Goal: Transaction & Acquisition: Complete application form

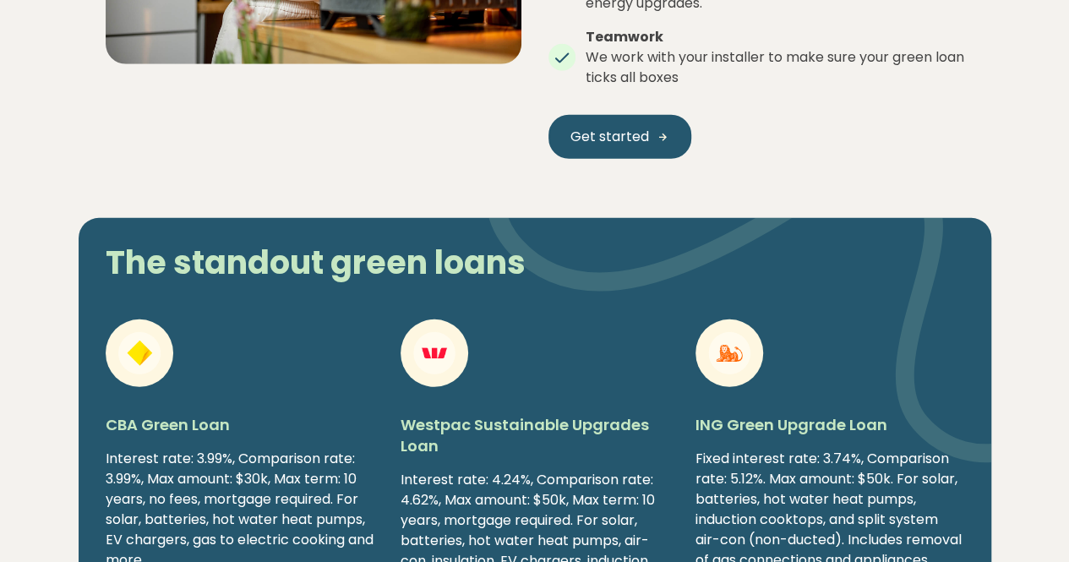
scroll to position [2358, 0]
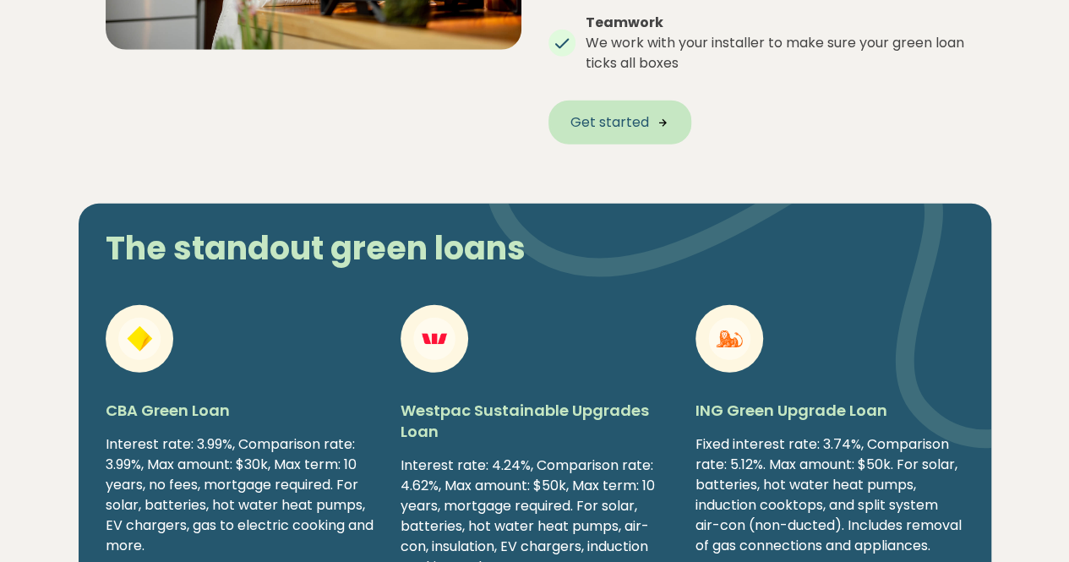
click at [629, 117] on span "Get started" at bounding box center [609, 122] width 79 height 20
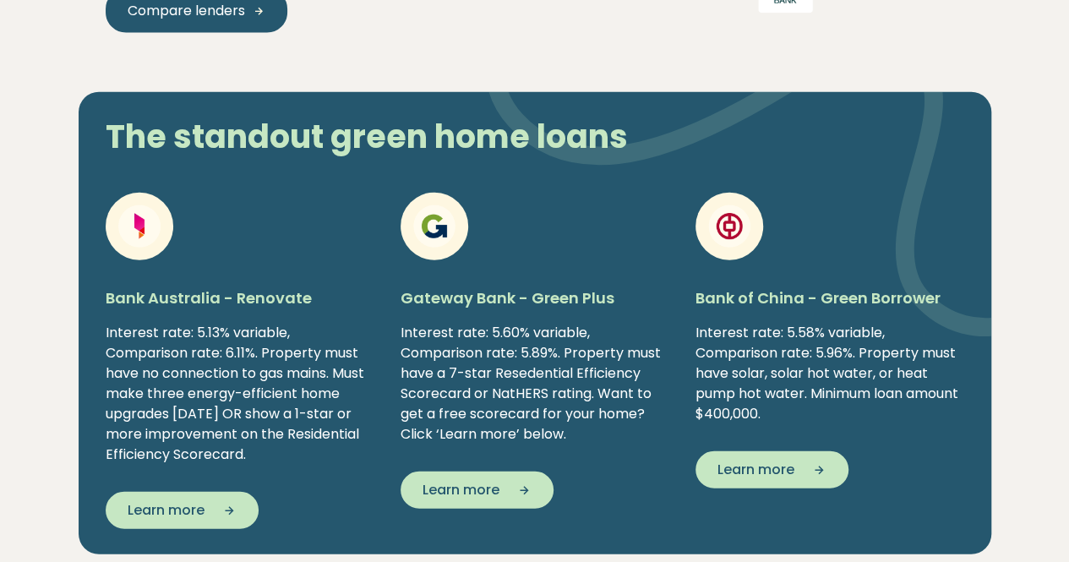
scroll to position [1592, 0]
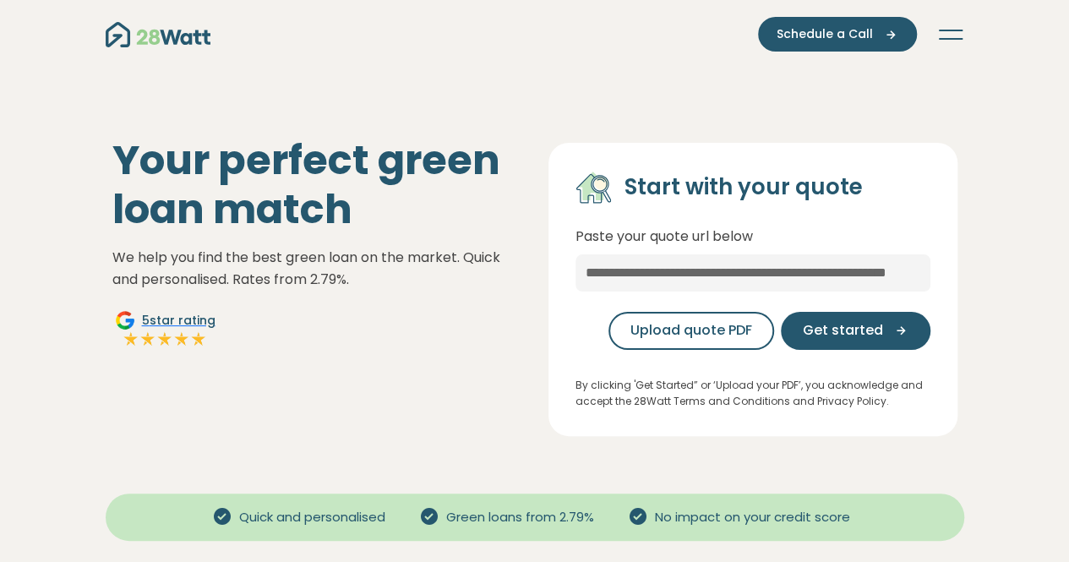
scroll to position [26, 0]
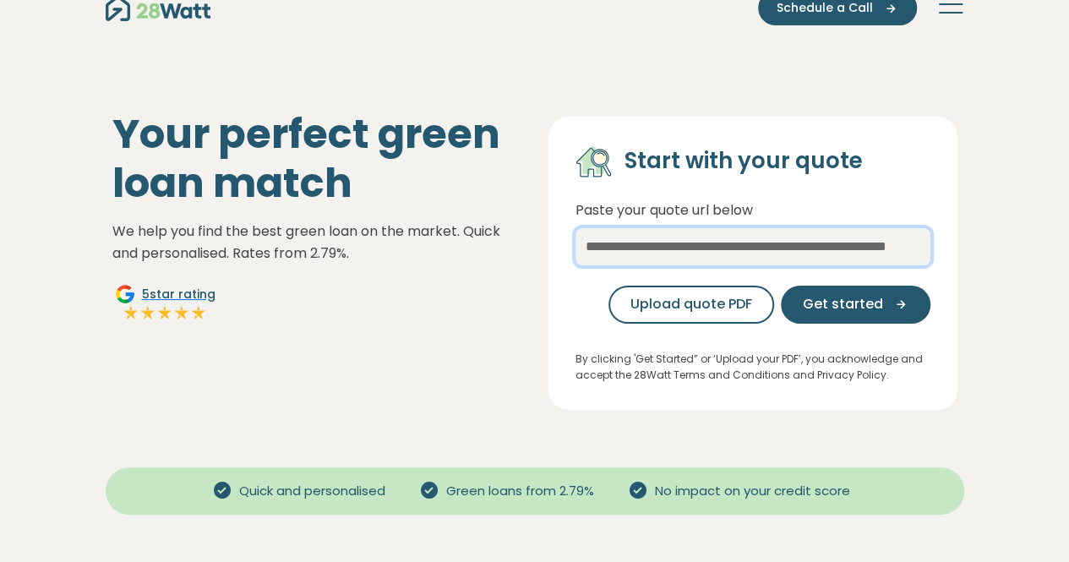
click at [700, 248] on input "text" at bounding box center [752, 246] width 355 height 37
paste input "**********"
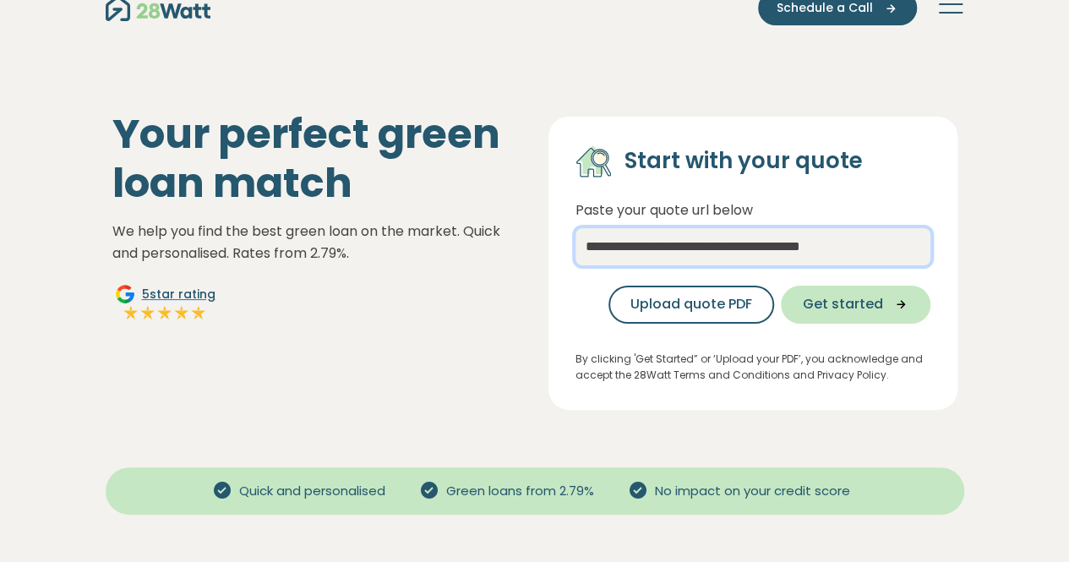
type input "**********"
click at [834, 305] on span "Get started" at bounding box center [843, 304] width 80 height 20
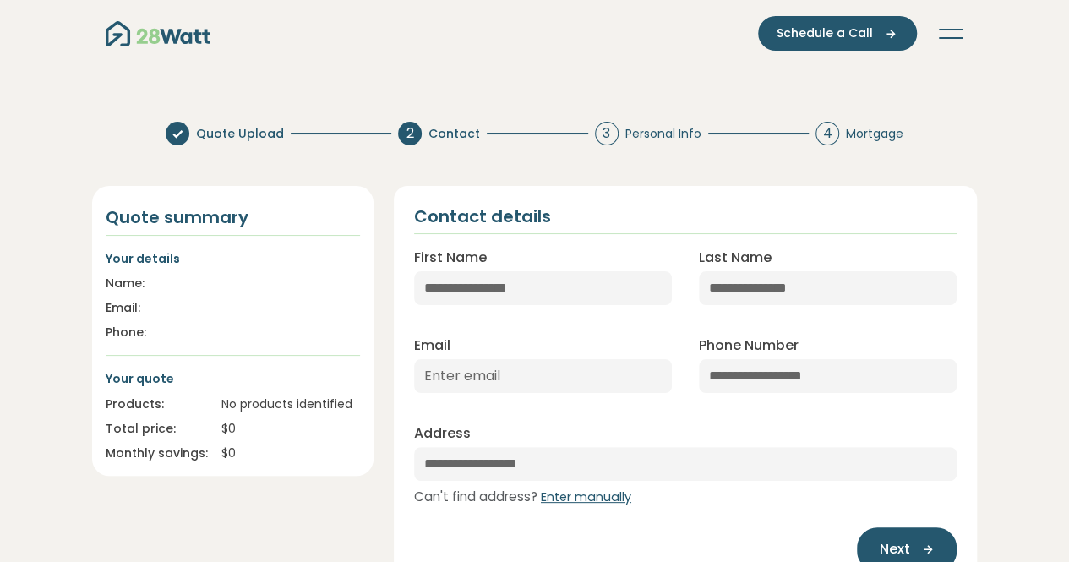
scroll to position [2, 0]
click at [490, 281] on input "First Name" at bounding box center [543, 287] width 258 height 34
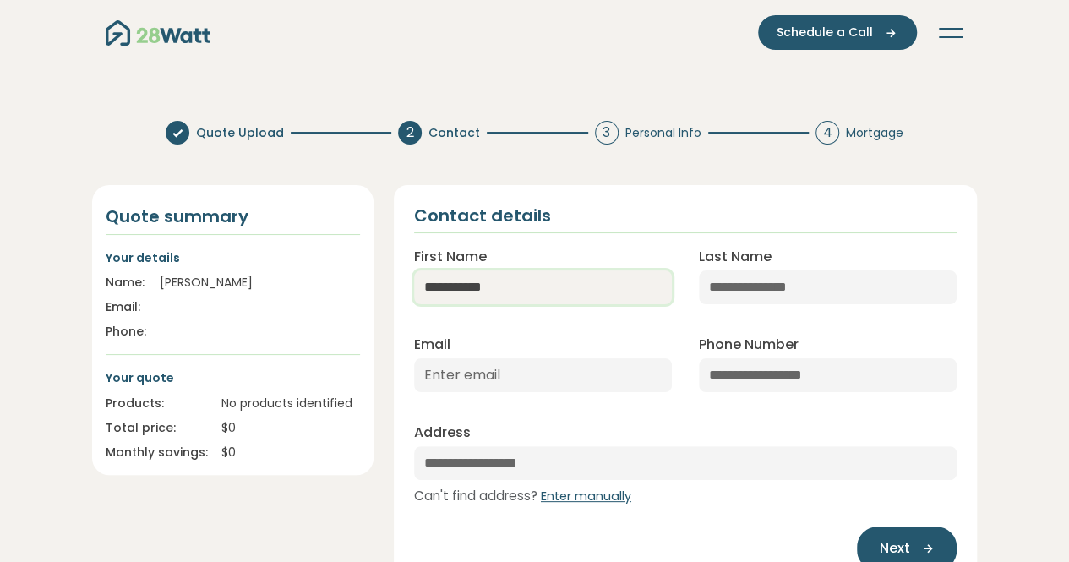
type input "**********"
type input "******"
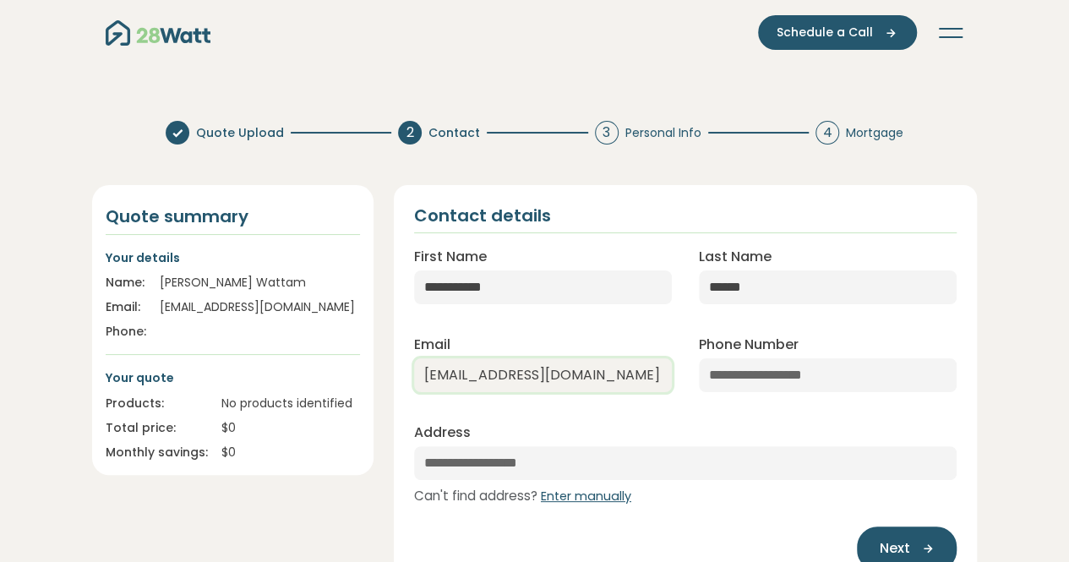
type input "wattamchris@gmail.com"
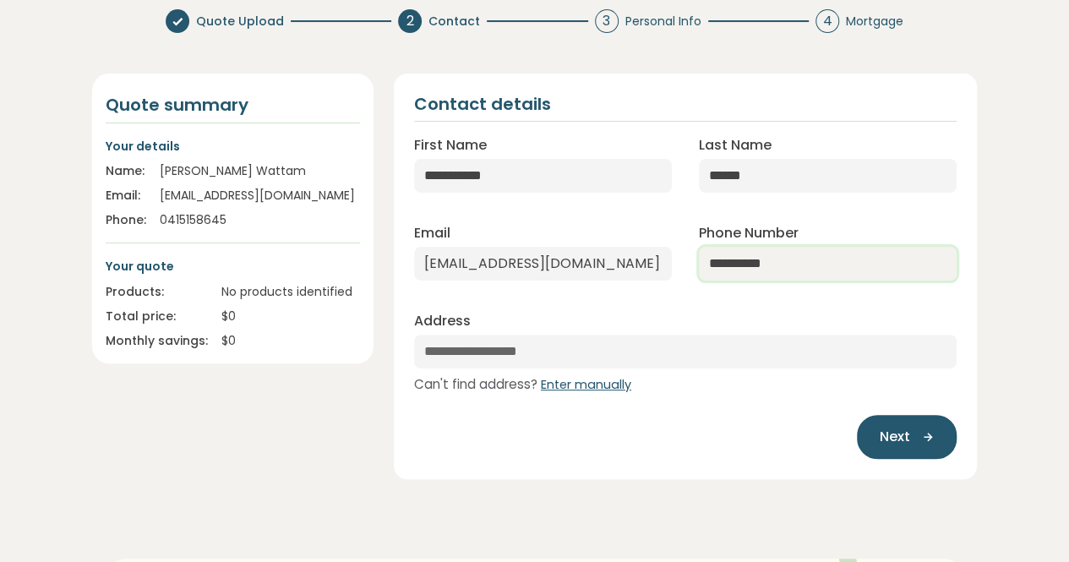
type input "**********"
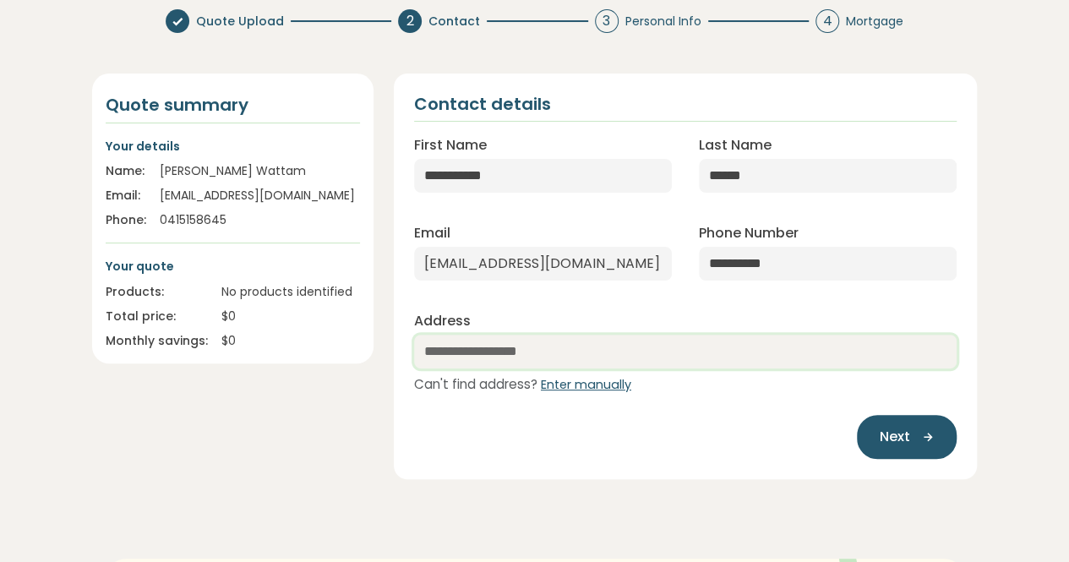
scroll to position [117, 0]
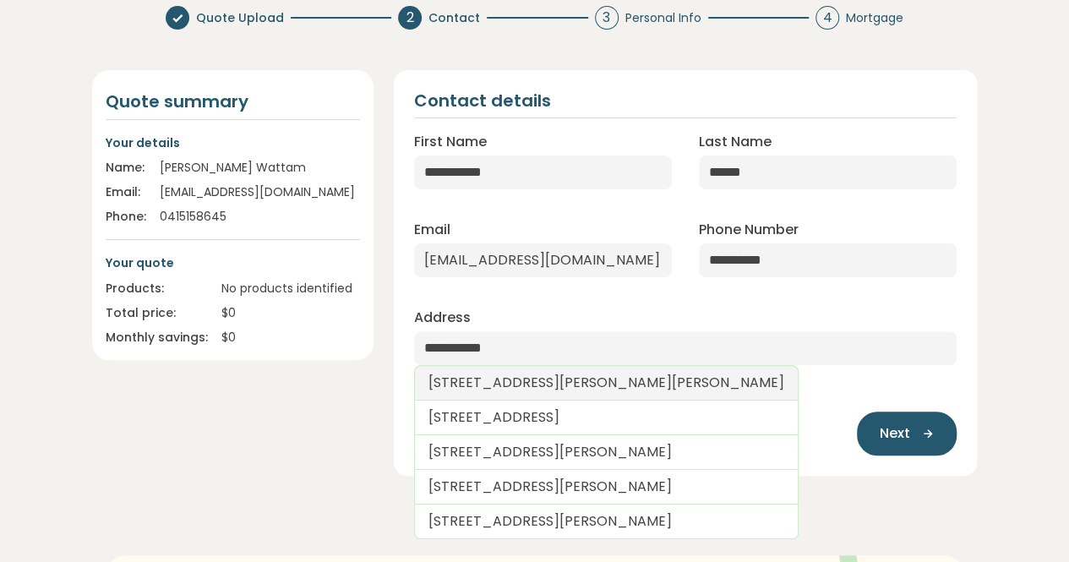
click at [556, 383] on link "11 McEachern Crescent, Melba ACT, Australia" at bounding box center [606, 382] width 384 height 35
type input "**********"
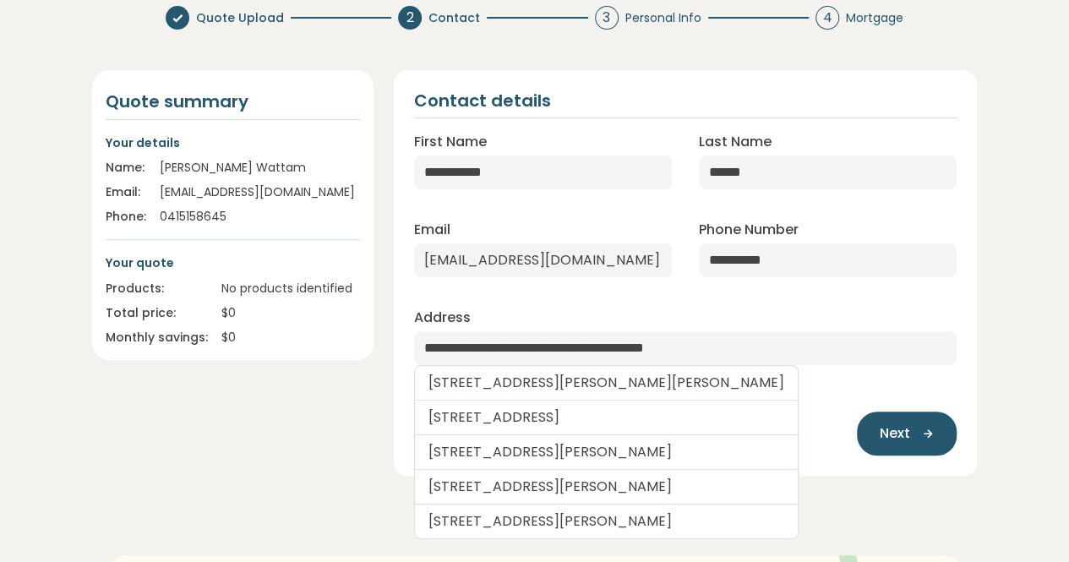
select select "***"
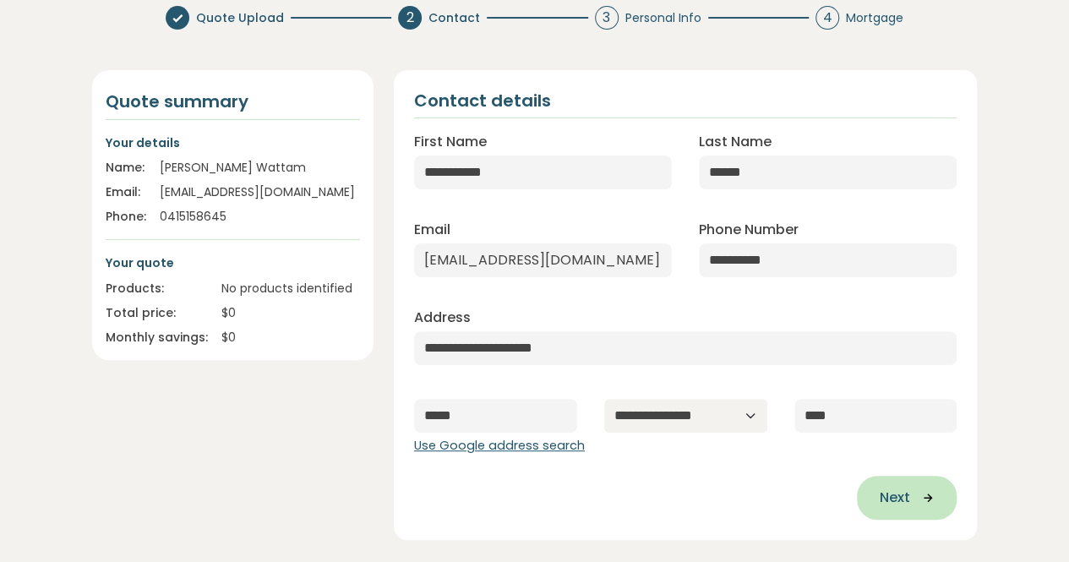
click at [906, 500] on span "Next" at bounding box center [894, 498] width 30 height 20
type input "**********"
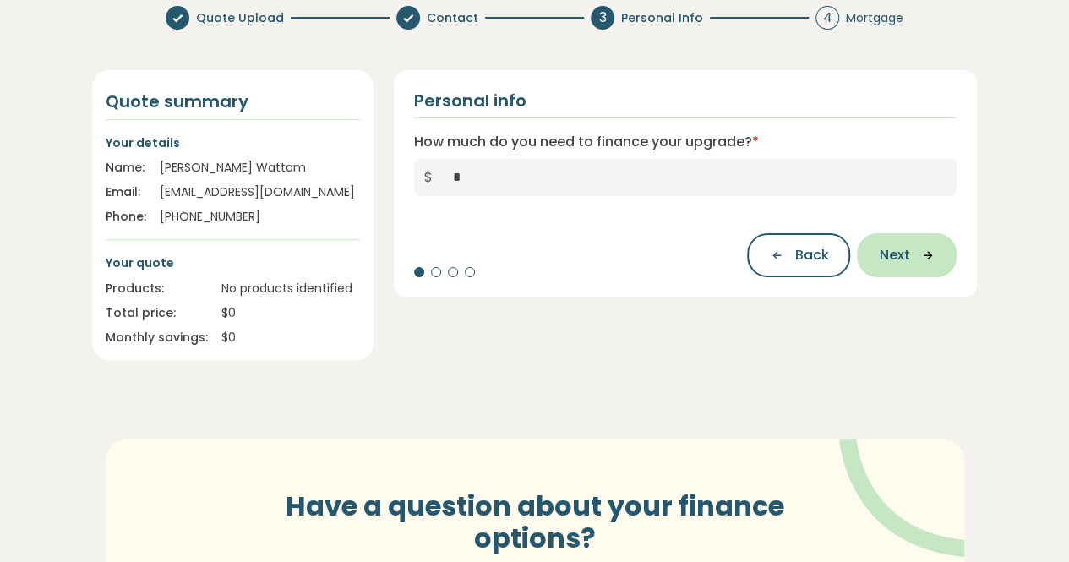
scroll to position [0, 0]
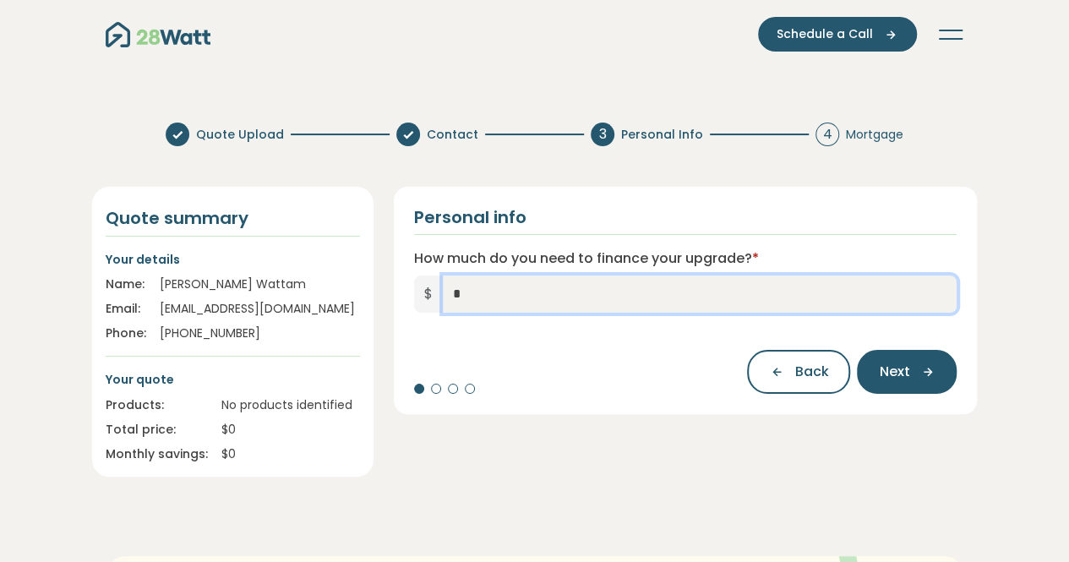
drag, startPoint x: 489, startPoint y: 286, endPoint x: 394, endPoint y: 297, distance: 96.1
click at [394, 297] on div "Personal info How much do you need to finance your upgrade? * $ * Back Next" at bounding box center [686, 300] width 584 height 227
type input "******"
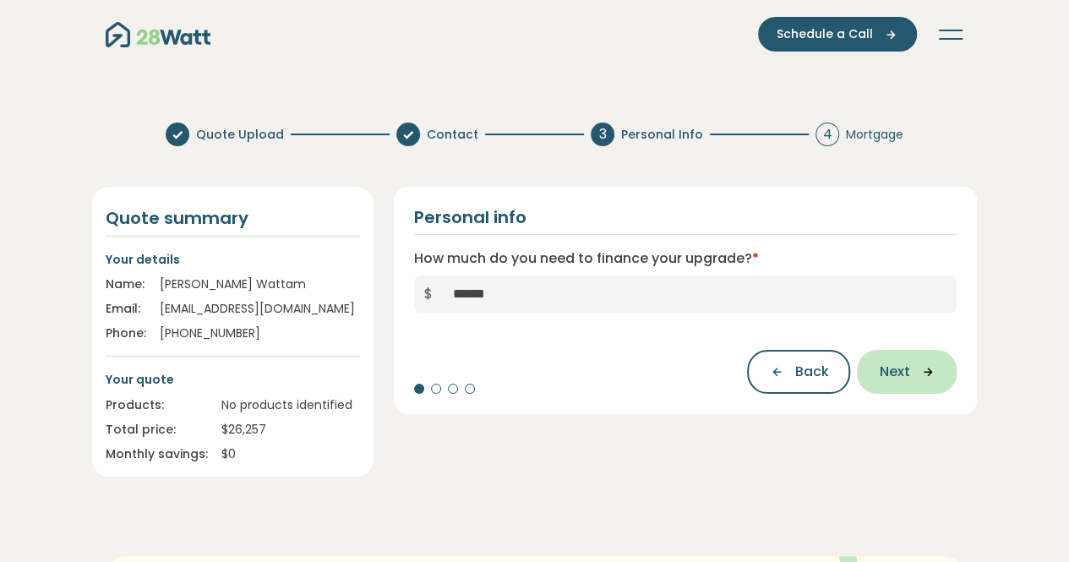
click at [911, 362] on button "Next" at bounding box center [907, 372] width 100 height 44
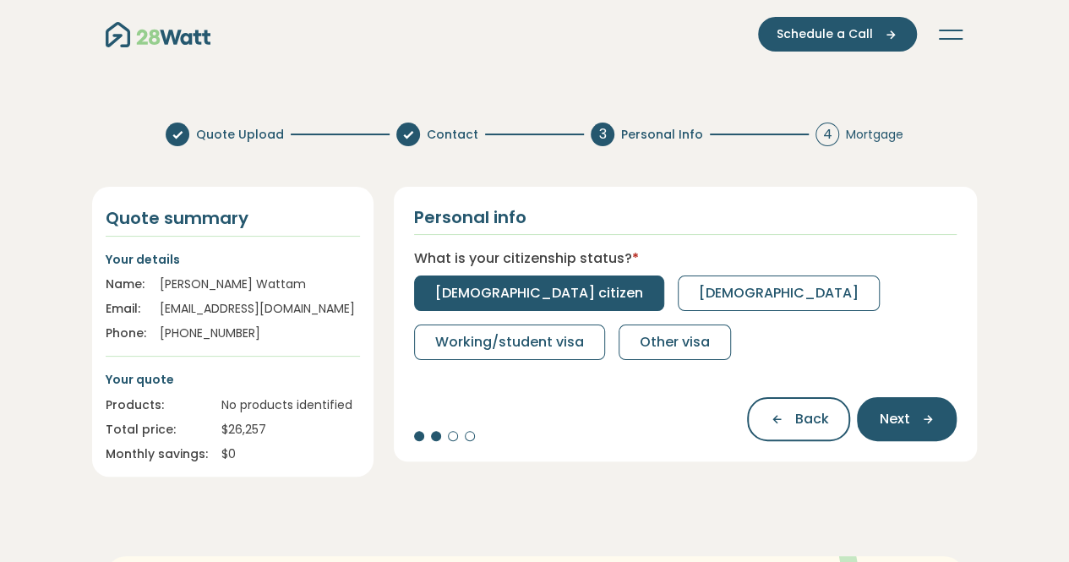
click at [517, 285] on span "Australian citizen" at bounding box center [539, 293] width 208 height 20
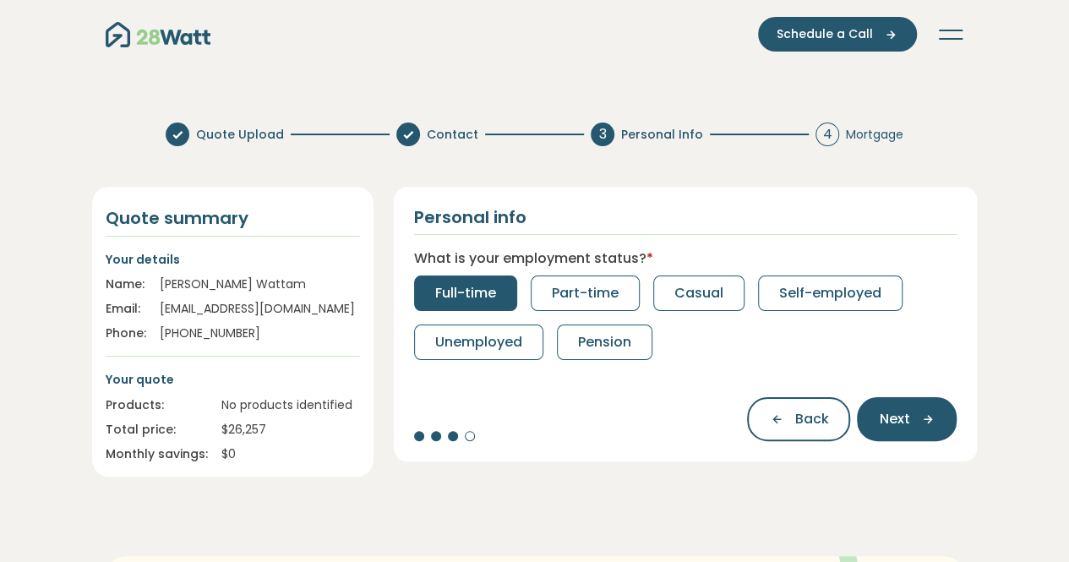
click at [481, 294] on span "Full-time" at bounding box center [465, 293] width 61 height 20
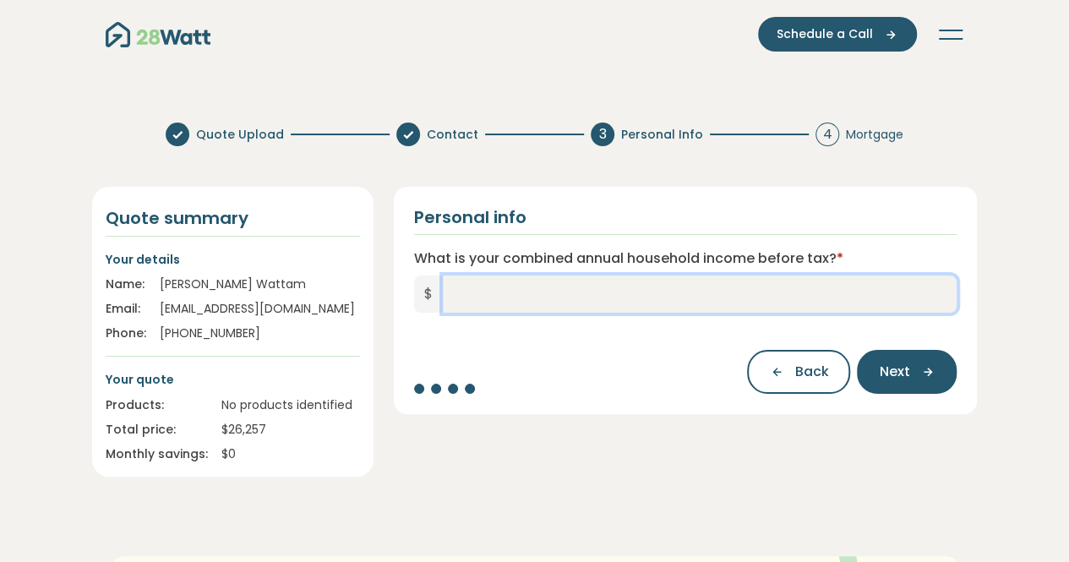
click at [481, 294] on input "What is your combined annual household income before tax? *" at bounding box center [700, 293] width 515 height 37
type input "*******"
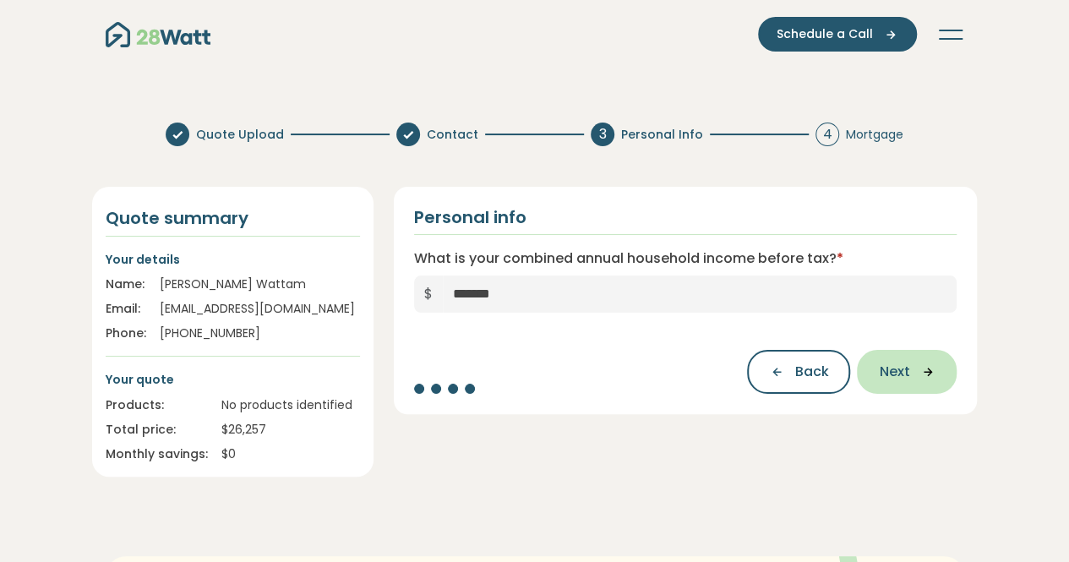
click at [916, 368] on icon "button" at bounding box center [921, 371] width 25 height 15
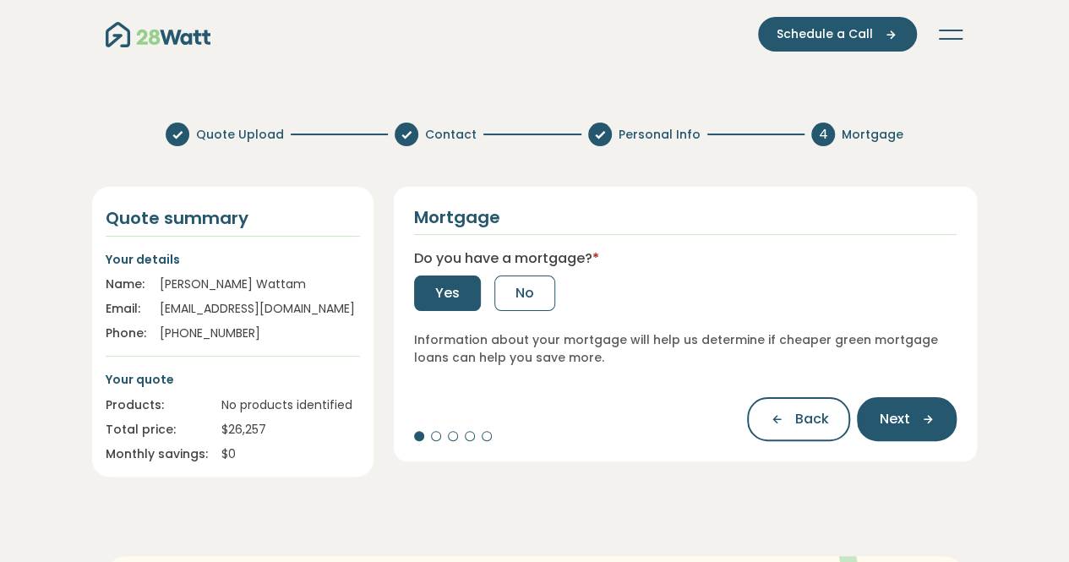
click at [432, 292] on button "Yes" at bounding box center [447, 292] width 67 height 35
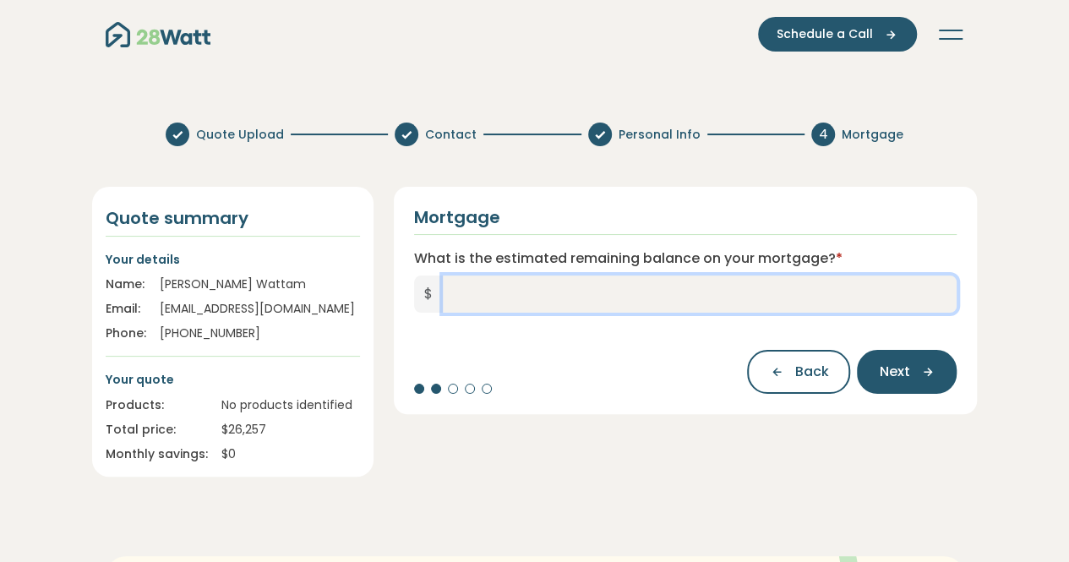
click at [480, 300] on input "What is the estimated remaining balance on your mortgage? *" at bounding box center [700, 293] width 515 height 37
type input "*******"
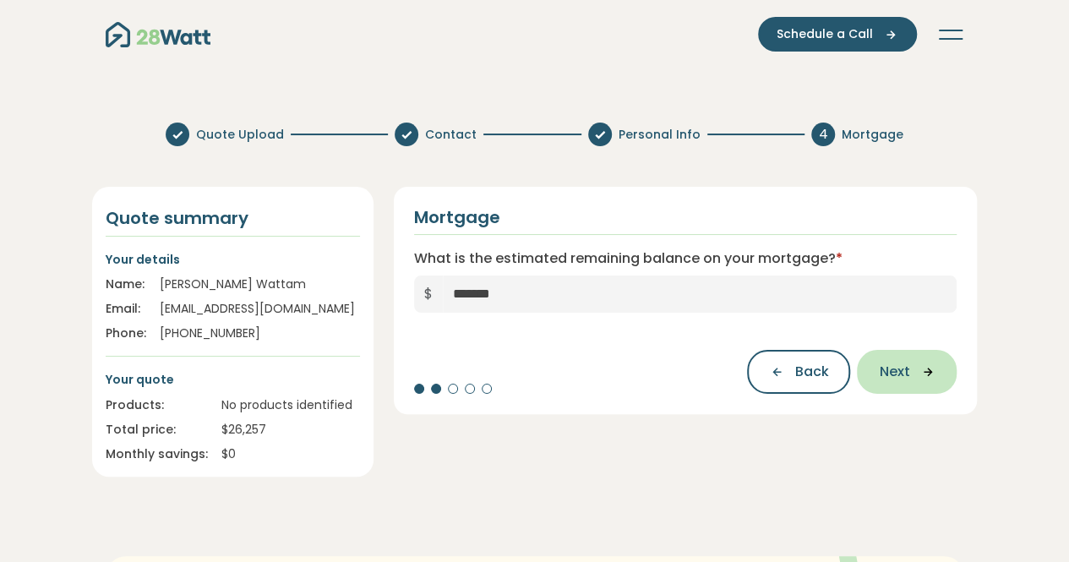
click at [923, 379] on icon "button" at bounding box center [921, 371] width 25 height 15
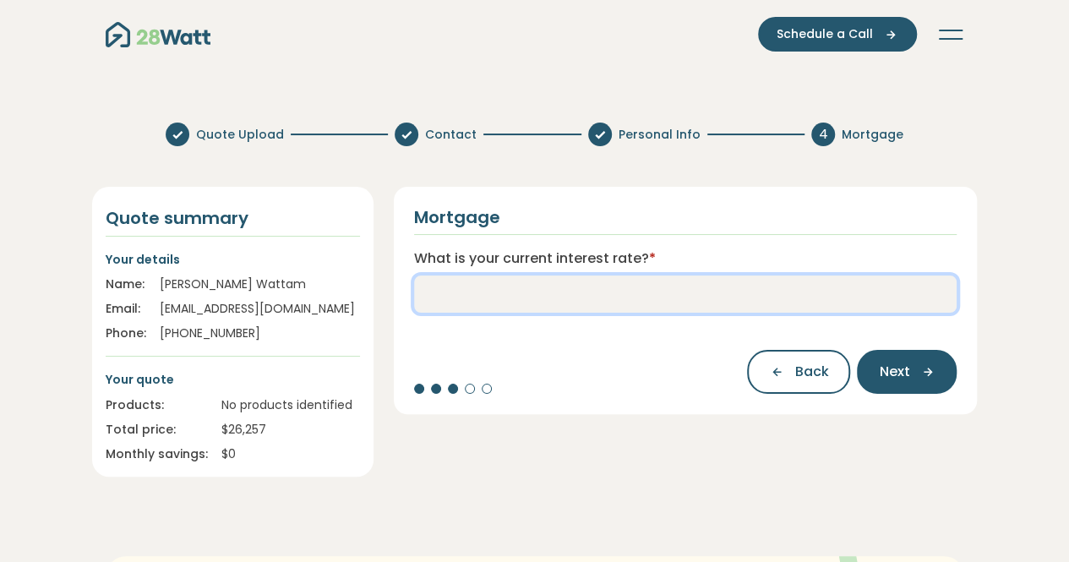
click at [604, 293] on input "What is your current interest rate? *" at bounding box center [685, 293] width 543 height 37
type input "*"
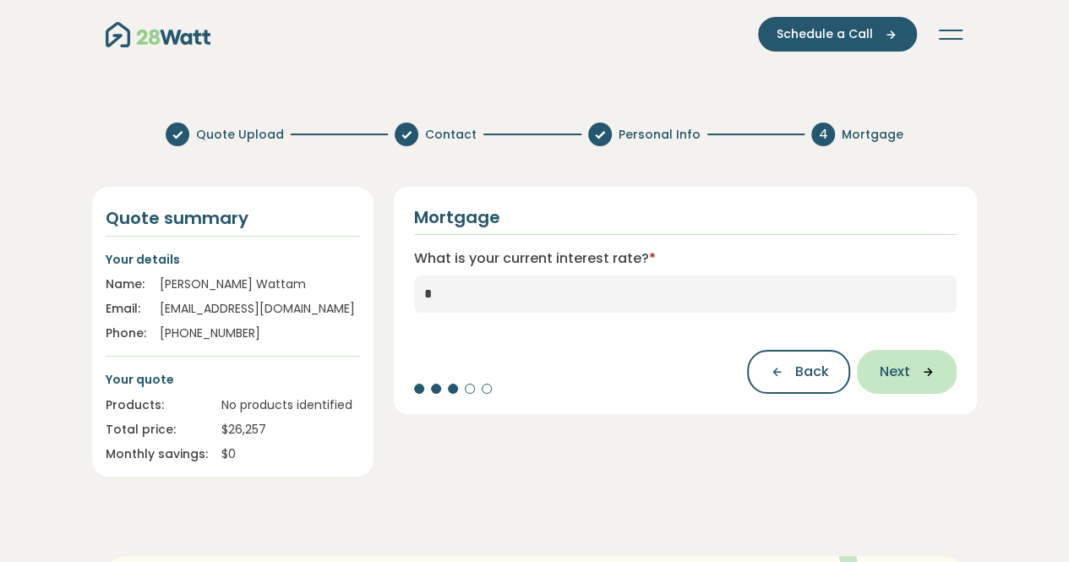
click at [918, 369] on icon "button" at bounding box center [921, 371] width 25 height 15
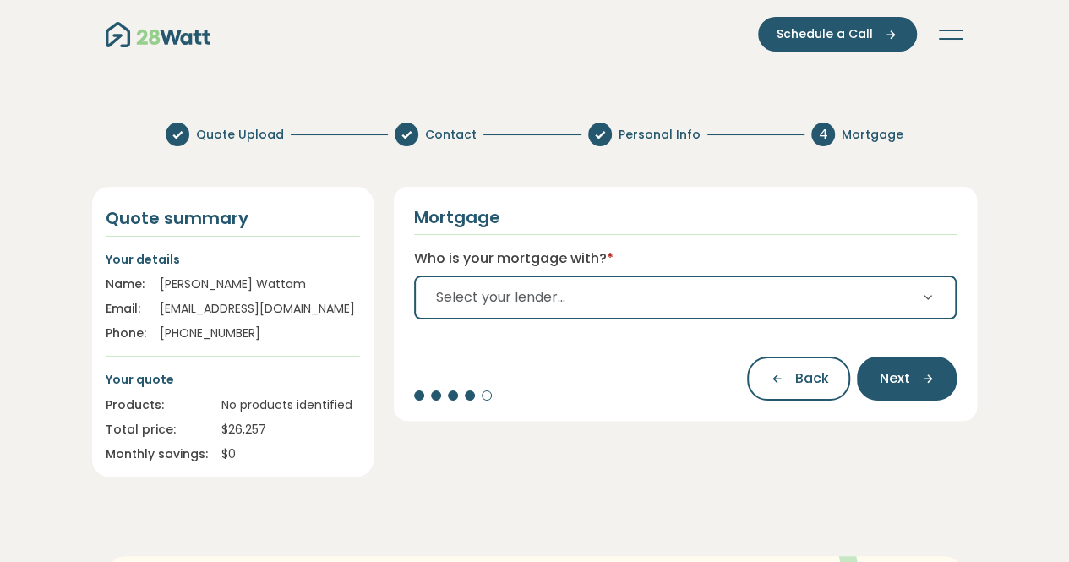
click at [563, 298] on span "Select your lender..." at bounding box center [500, 297] width 129 height 20
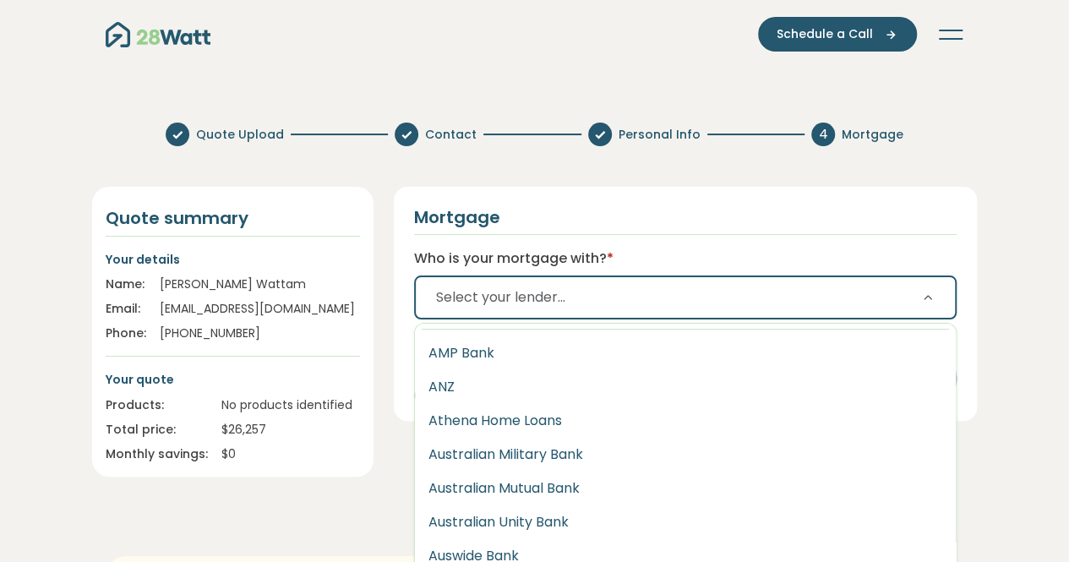
scroll to position [213, 0]
click at [504, 292] on span "Select your lender..." at bounding box center [500, 297] width 129 height 20
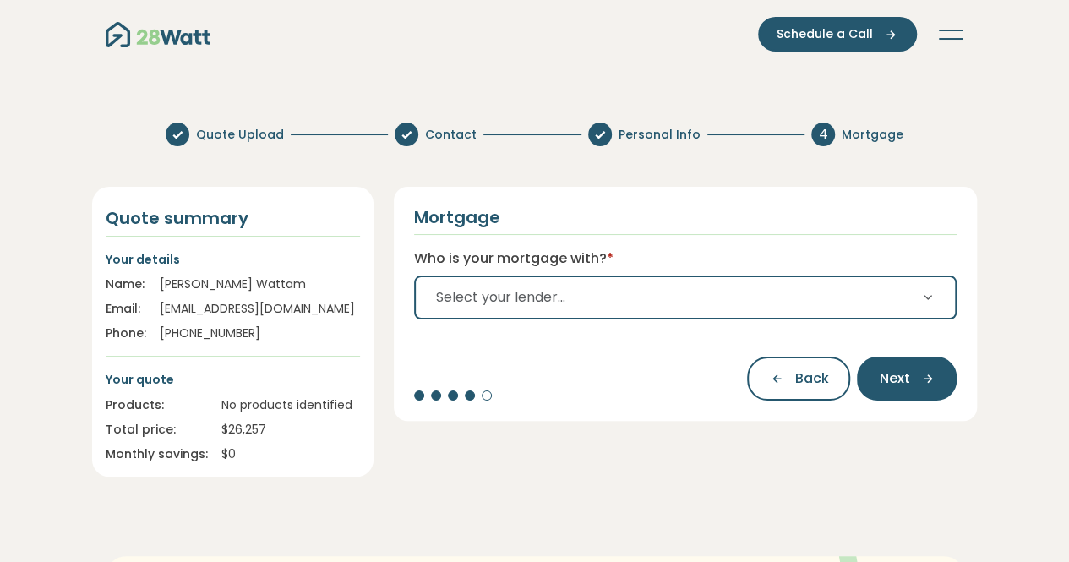
click at [504, 292] on span "Select your lender..." at bounding box center [500, 297] width 129 height 20
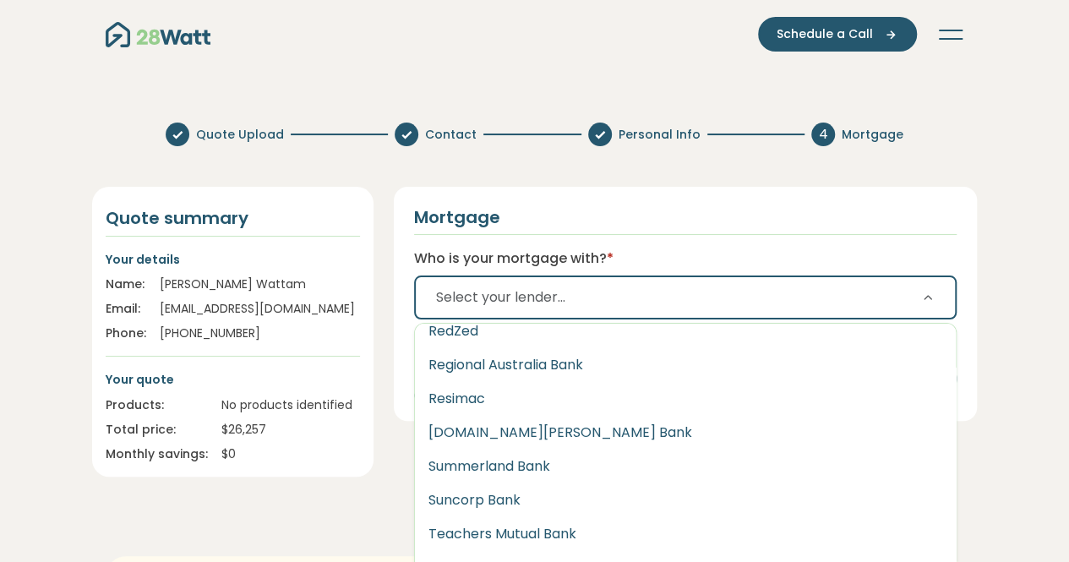
scroll to position [2535, 0]
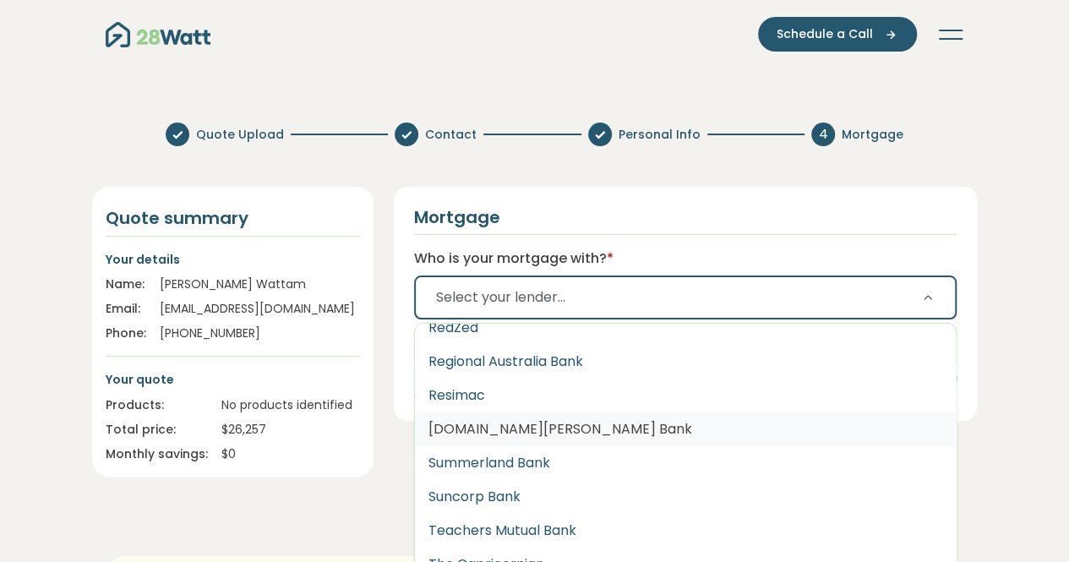
click at [533, 420] on button "St.George Bank" at bounding box center [686, 429] width 542 height 34
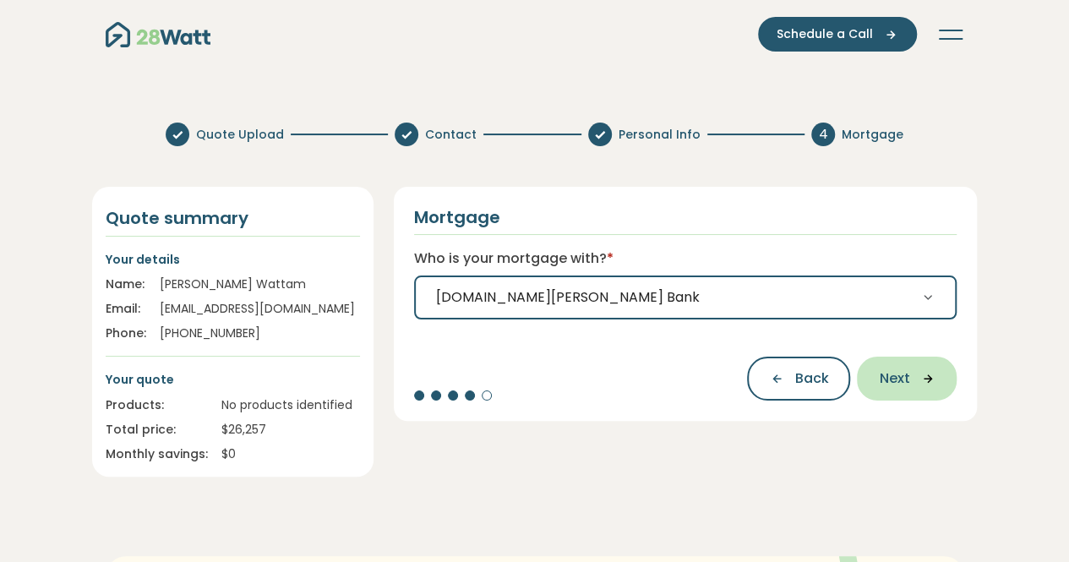
click at [913, 382] on icon "button" at bounding box center [921, 378] width 25 height 15
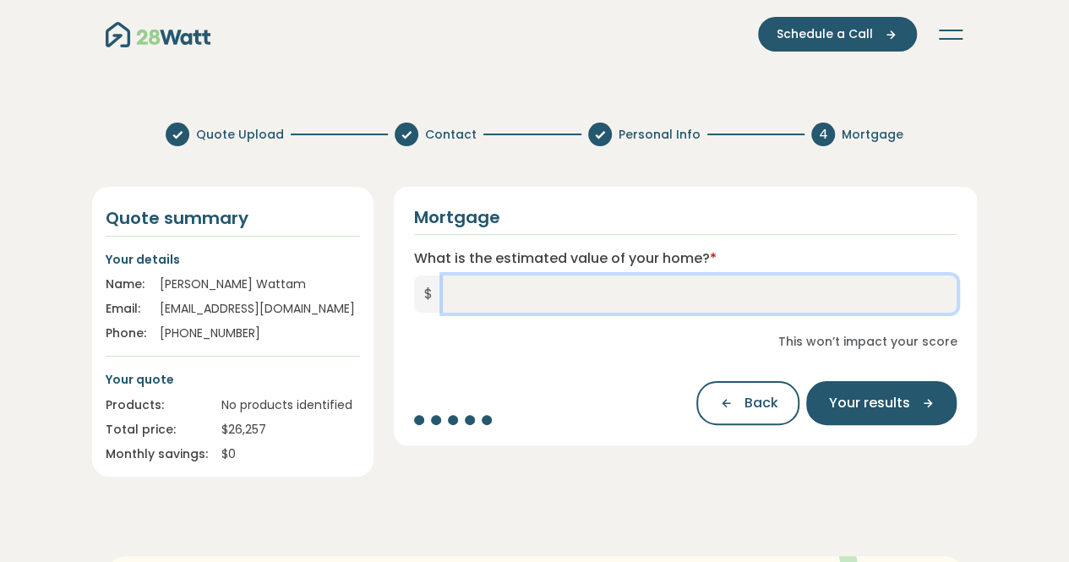
click at [645, 292] on input "What is the estimated value of your home? *" at bounding box center [700, 293] width 515 height 37
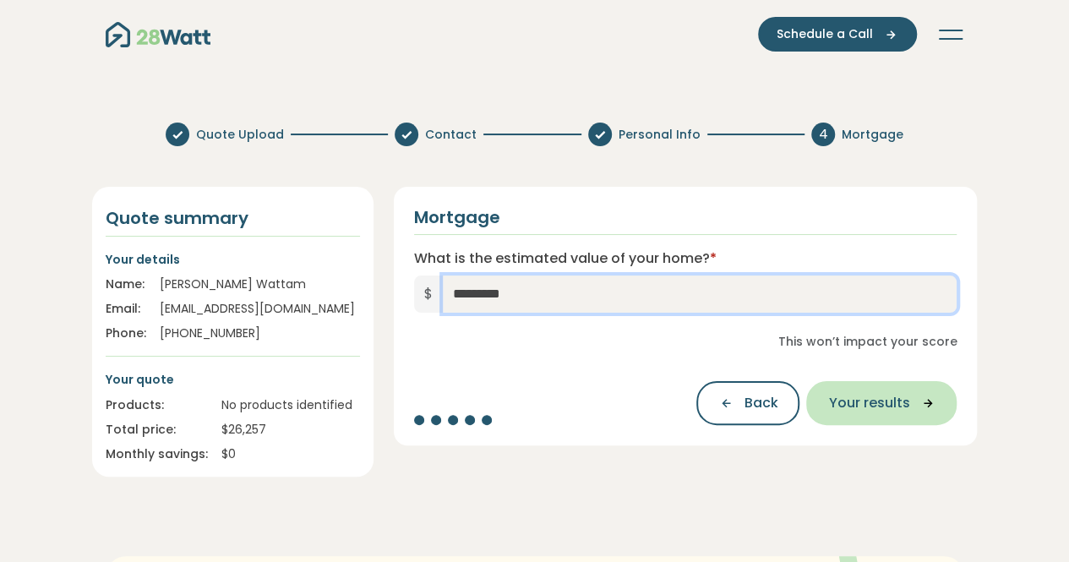
type input "*********"
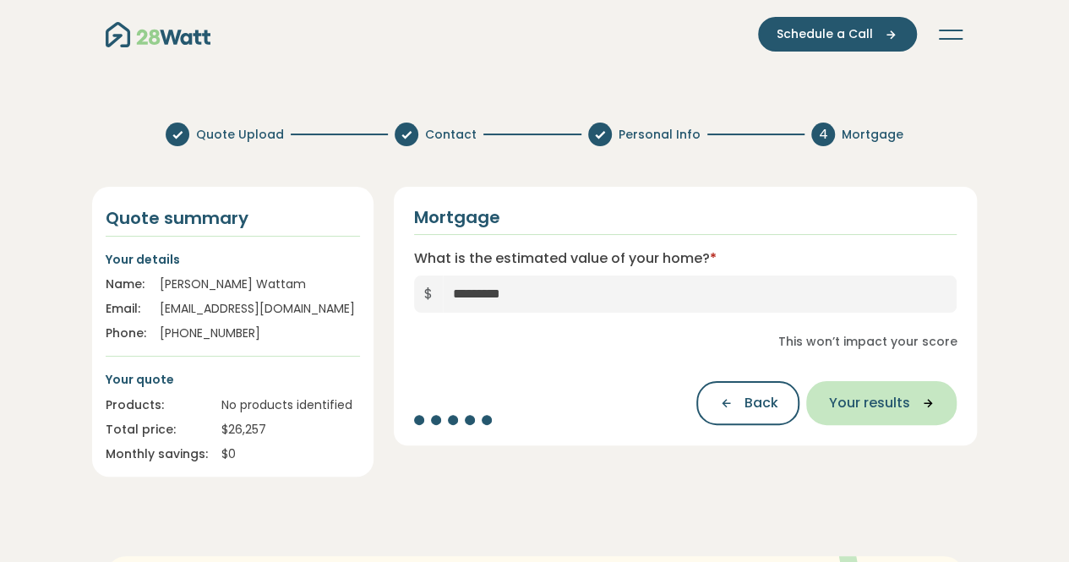
click at [880, 403] on span "Your results" at bounding box center [868, 403] width 81 height 20
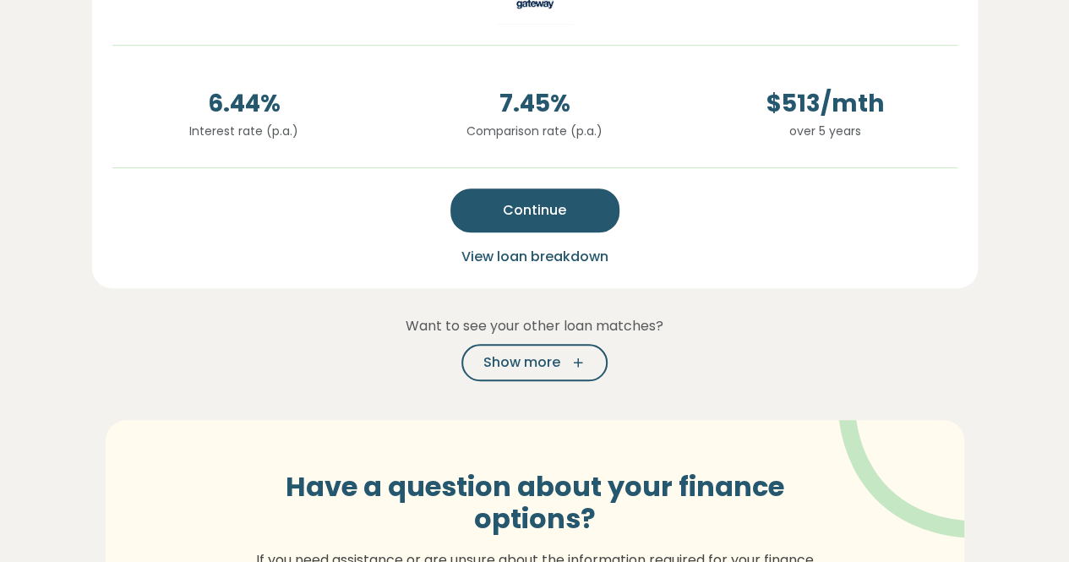
scroll to position [539, 0]
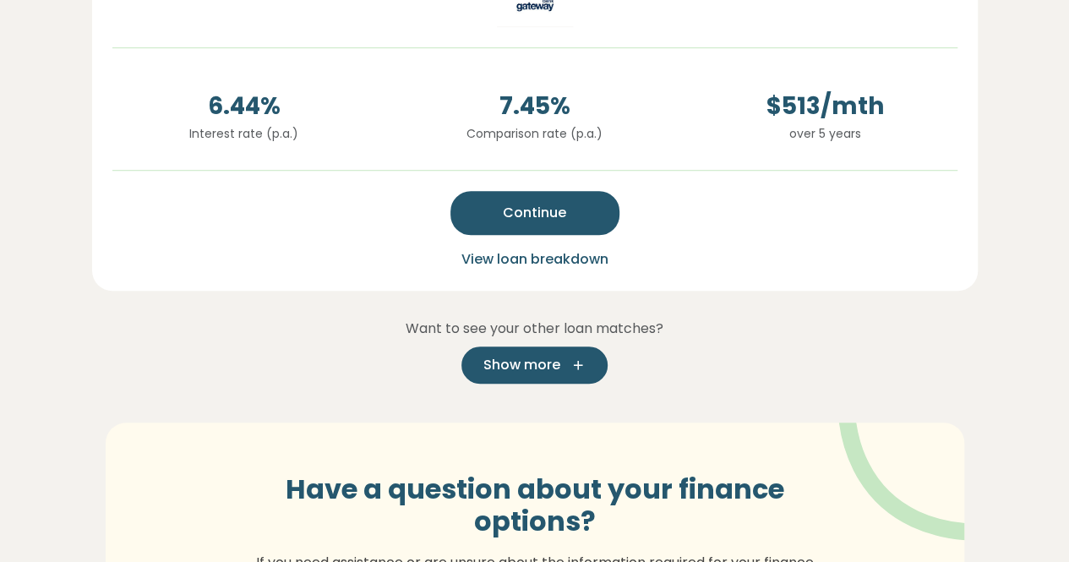
click at [534, 373] on span "Show more" at bounding box center [521, 365] width 77 height 20
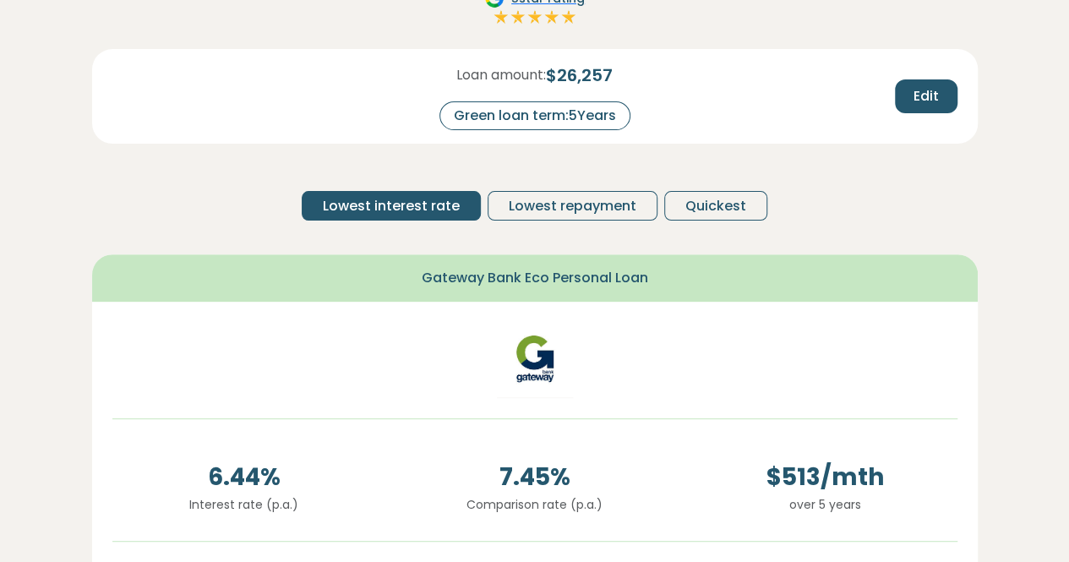
scroll to position [165, 0]
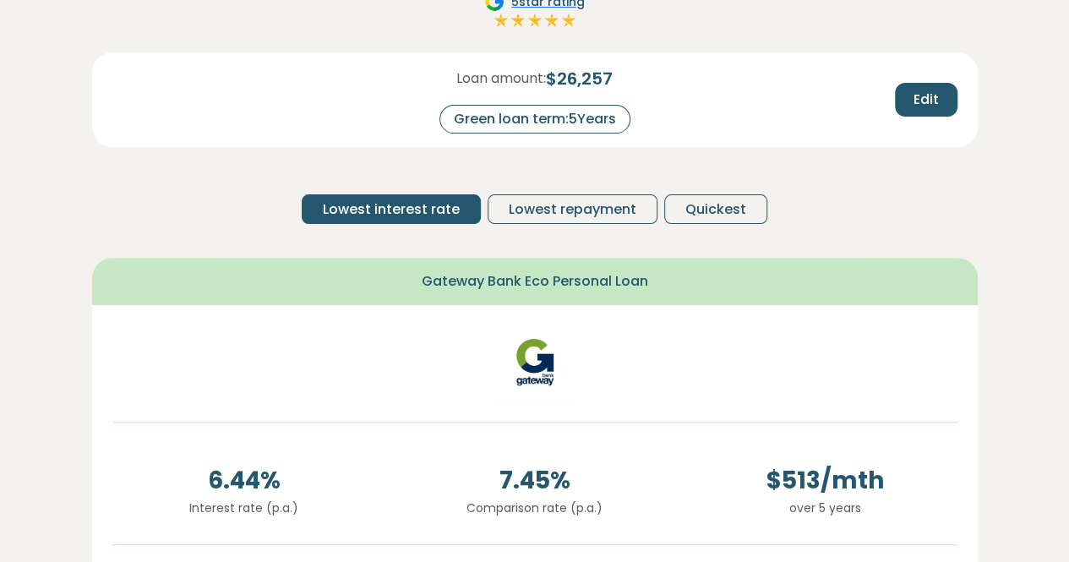
click at [591, 128] on div "Green loan term: 5 Years" at bounding box center [534, 119] width 191 height 29
click at [583, 117] on div "Green loan term: 5 Years" at bounding box center [534, 119] width 191 height 29
click at [924, 92] on span "Edit" at bounding box center [925, 100] width 25 height 20
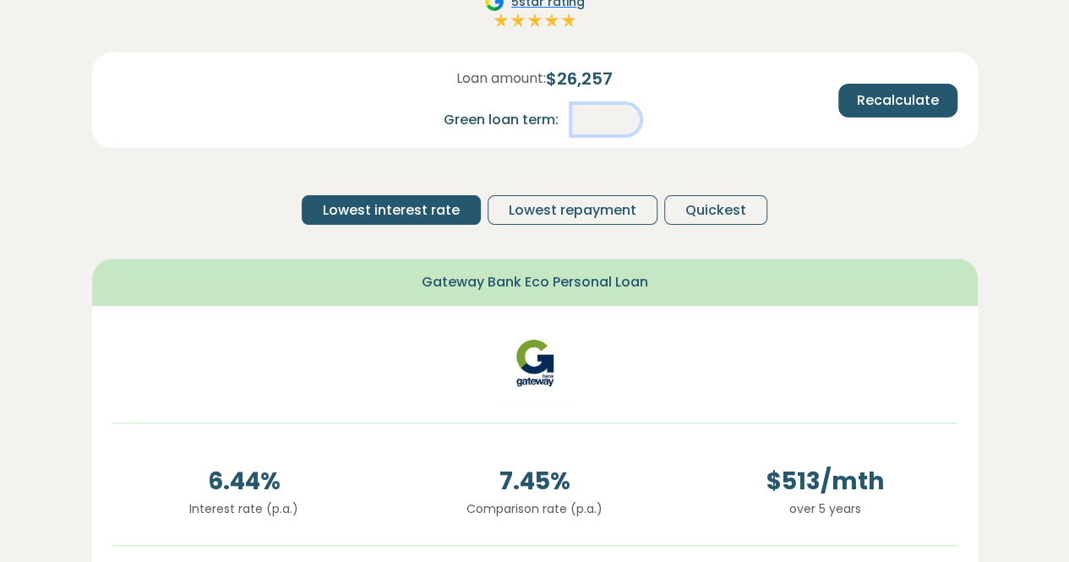
drag, startPoint x: 593, startPoint y: 123, endPoint x: 635, endPoint y: 129, distance: 42.0
click at [635, 129] on input "*" at bounding box center [606, 120] width 68 height 30
type input "*"
click at [887, 104] on span "Recalculate" at bounding box center [898, 100] width 82 height 20
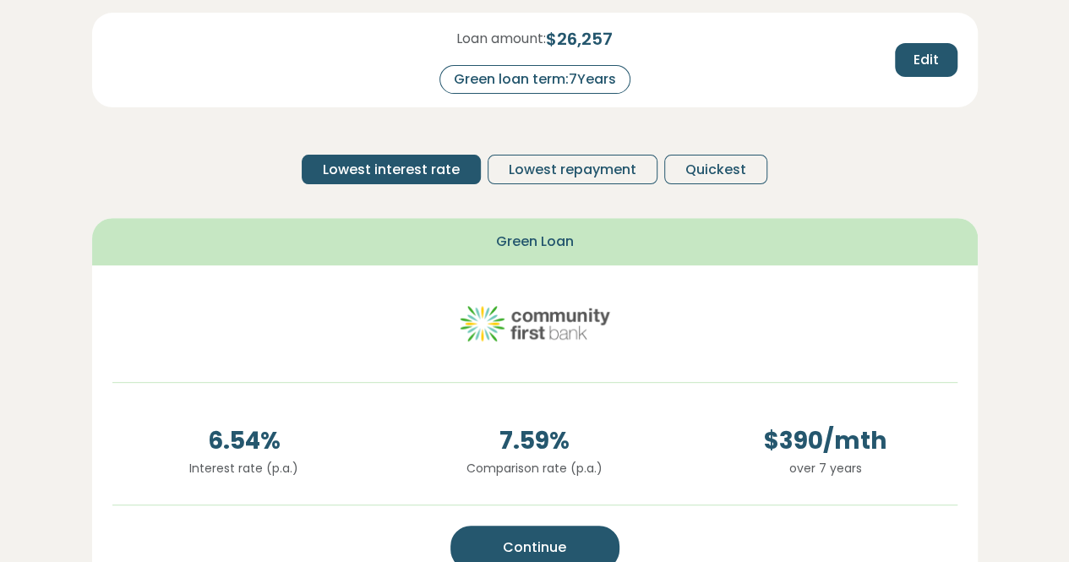
scroll to position [207, 0]
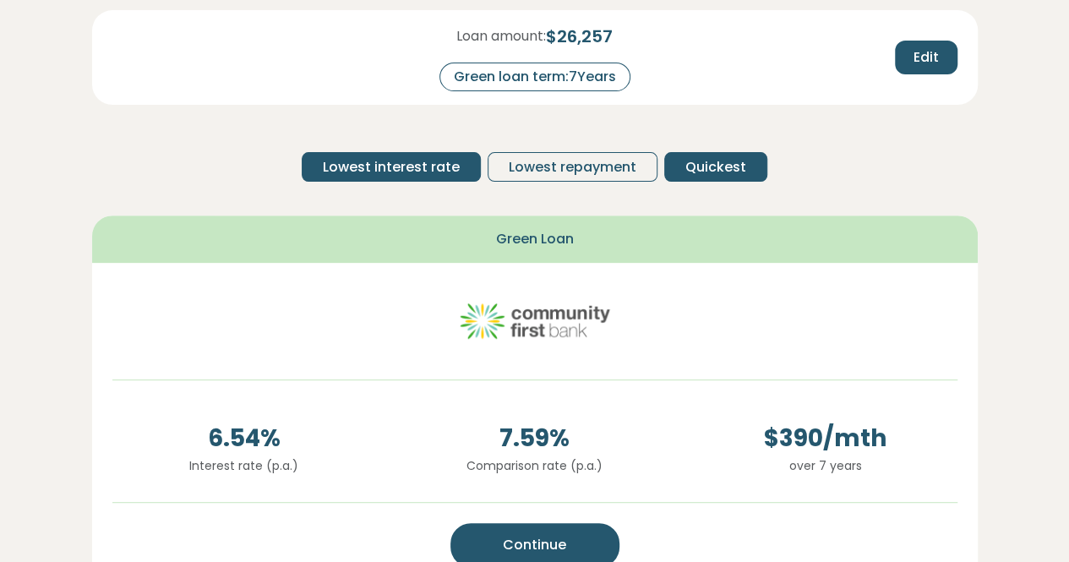
click at [695, 159] on span "Quickest" at bounding box center [715, 167] width 61 height 20
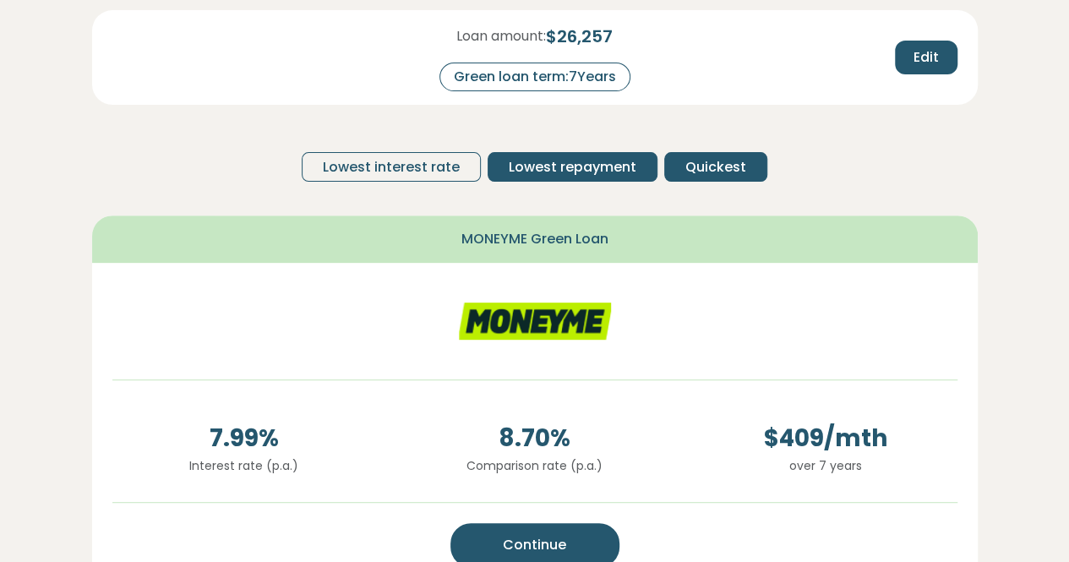
click at [555, 170] on span "Lowest repayment" at bounding box center [573, 167] width 128 height 20
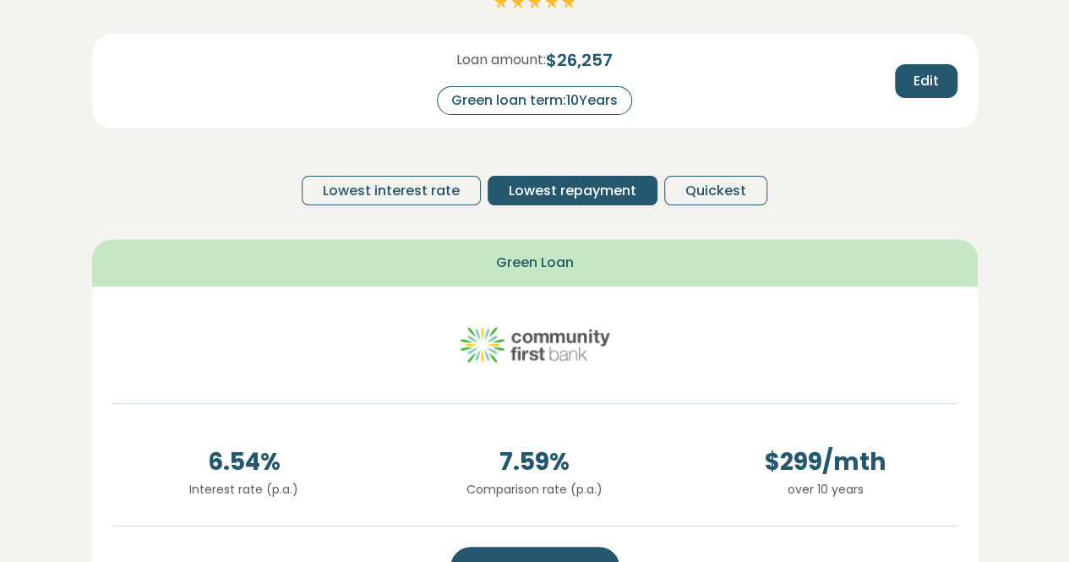
scroll to position [174, 0]
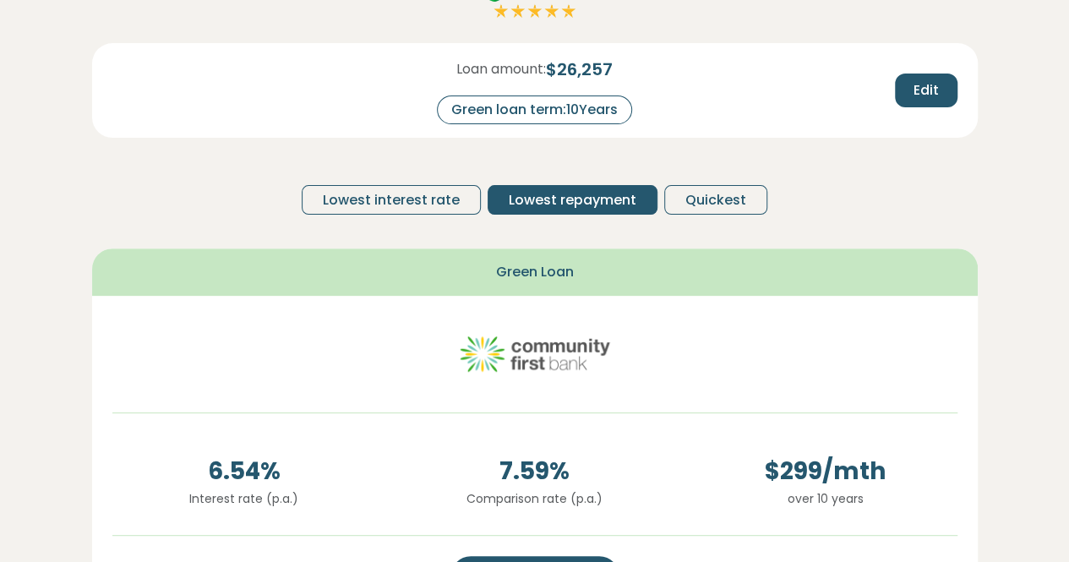
click at [582, 119] on div "Green loan term: 10 Years" at bounding box center [534, 109] width 195 height 29
click at [928, 90] on span "Edit" at bounding box center [925, 90] width 25 height 20
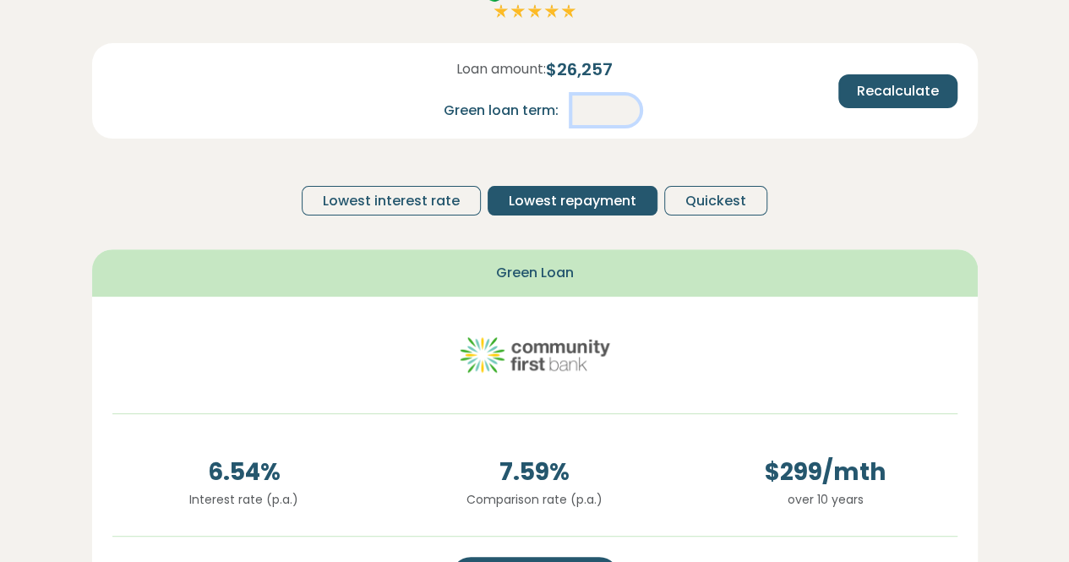
drag, startPoint x: 600, startPoint y: 109, endPoint x: 673, endPoint y: 112, distance: 72.7
click at [673, 112] on div "Loan amount: $ 26,257 Green loan term: **" at bounding box center [535, 91] width 291 height 68
type input "*"
click at [891, 85] on span "Recalculate" at bounding box center [898, 91] width 82 height 20
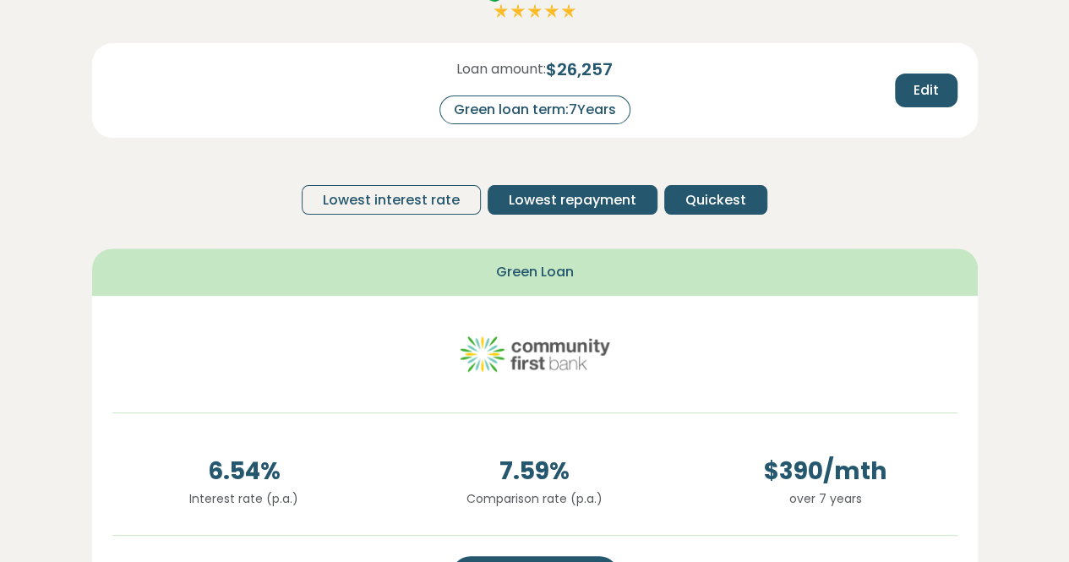
click at [722, 204] on span "Quickest" at bounding box center [715, 200] width 61 height 20
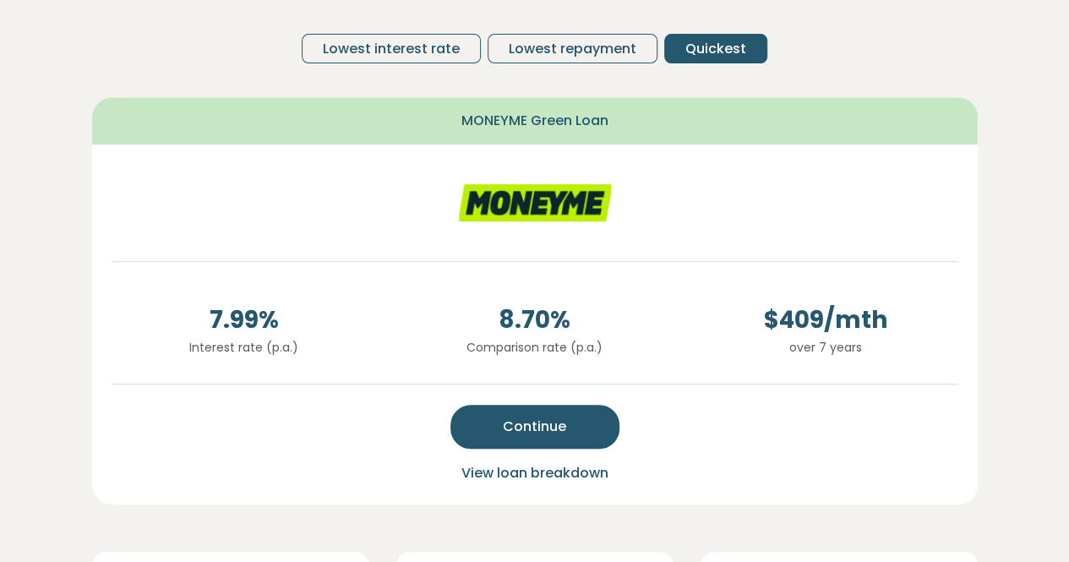
scroll to position [324, 0]
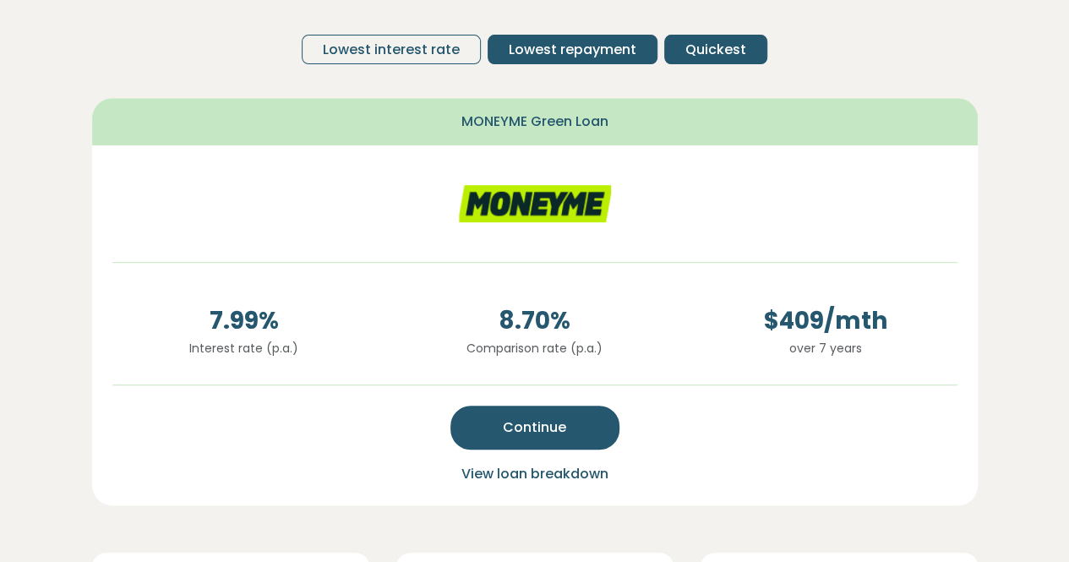
click at [564, 42] on span "Lowest repayment" at bounding box center [573, 50] width 128 height 20
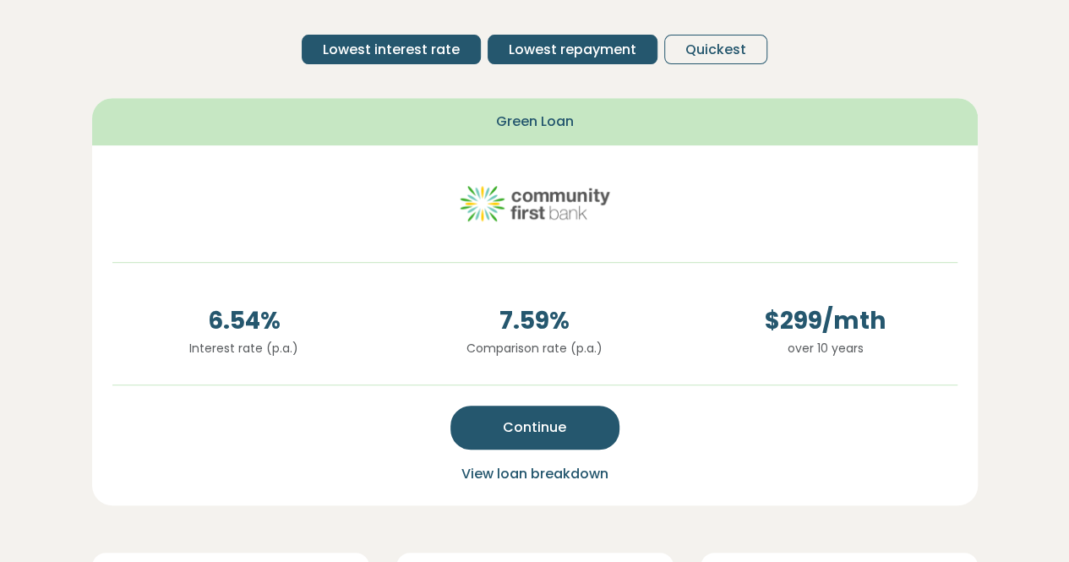
click at [426, 47] on span "Lowest interest rate" at bounding box center [391, 50] width 137 height 20
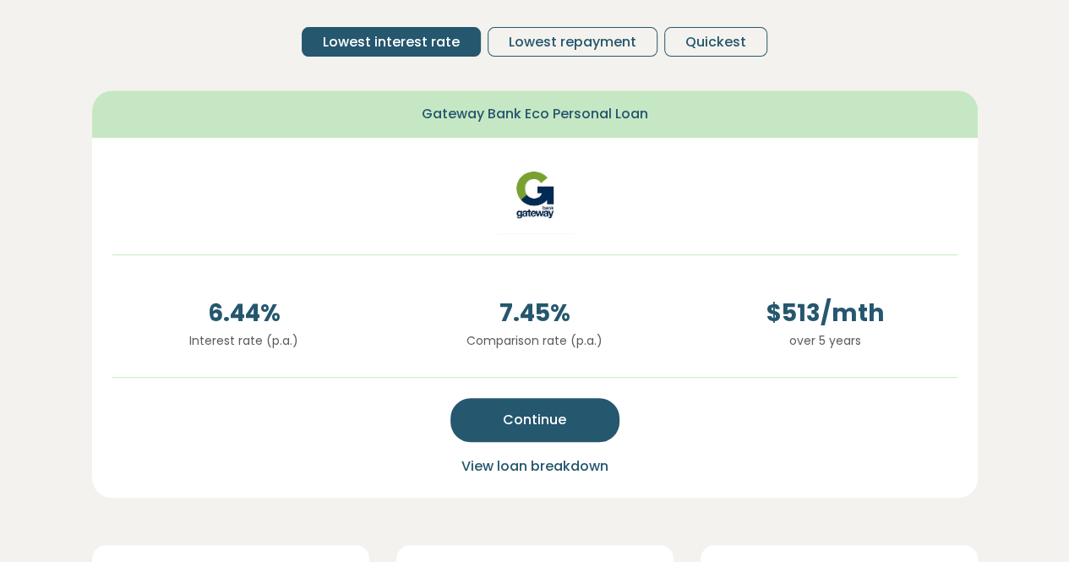
scroll to position [330, 0]
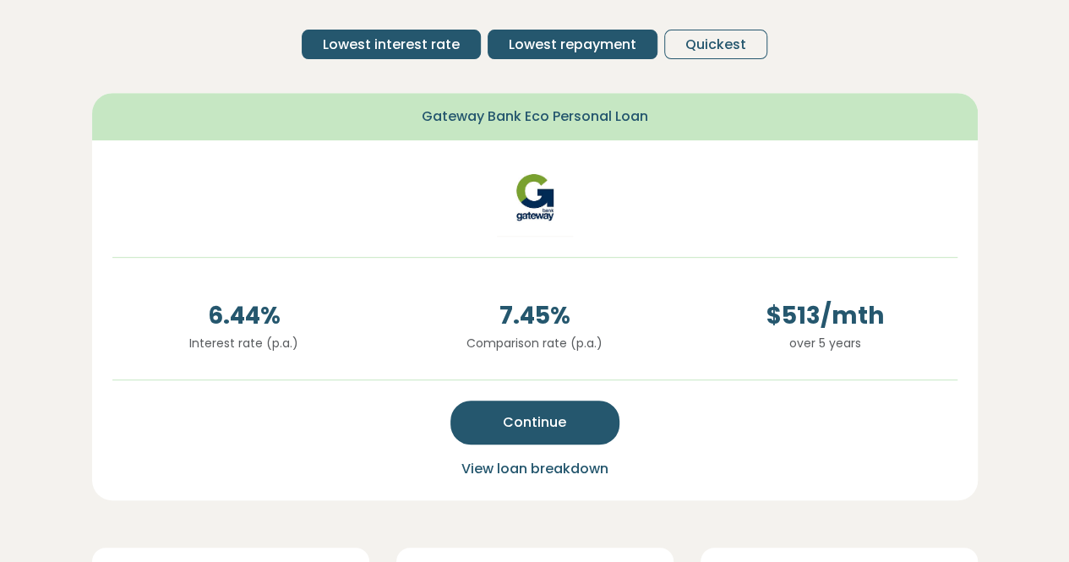
click at [533, 46] on span "Lowest repayment" at bounding box center [573, 45] width 128 height 20
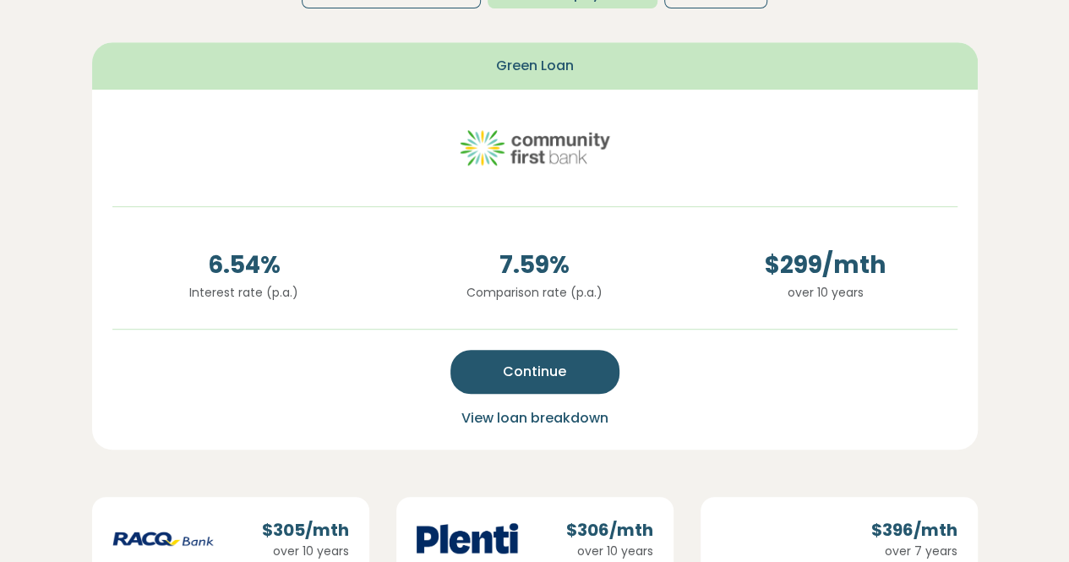
scroll to position [316, 0]
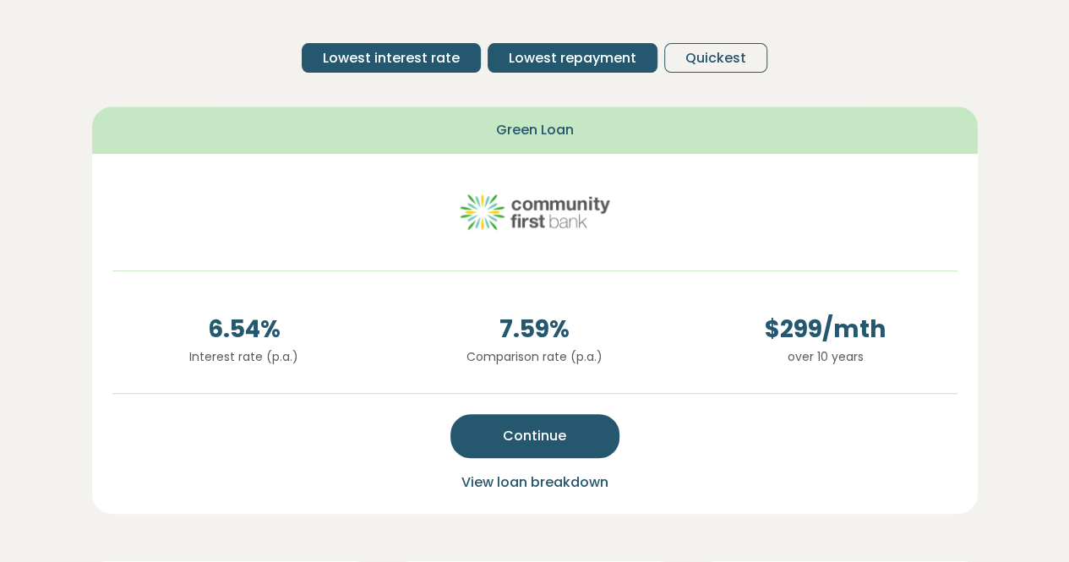
click at [411, 61] on span "Lowest interest rate" at bounding box center [391, 58] width 137 height 20
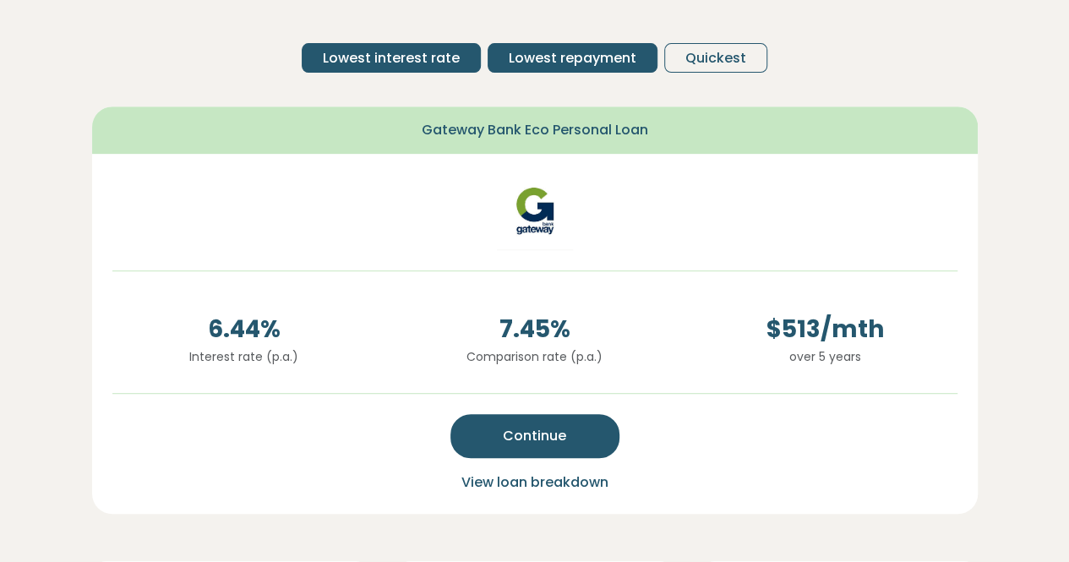
click at [554, 57] on span "Lowest repayment" at bounding box center [573, 58] width 128 height 20
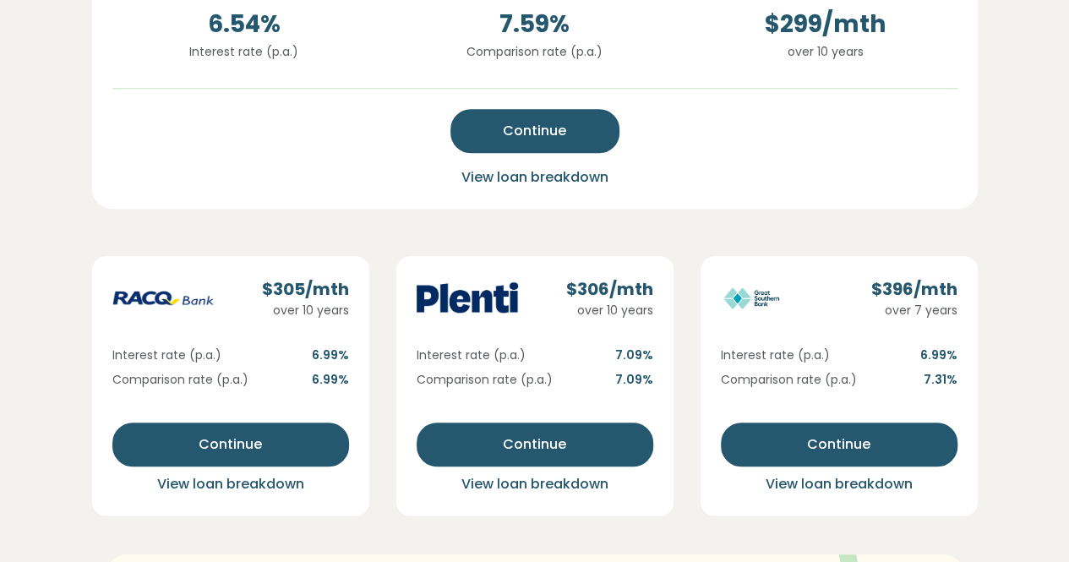
scroll to position [622, 0]
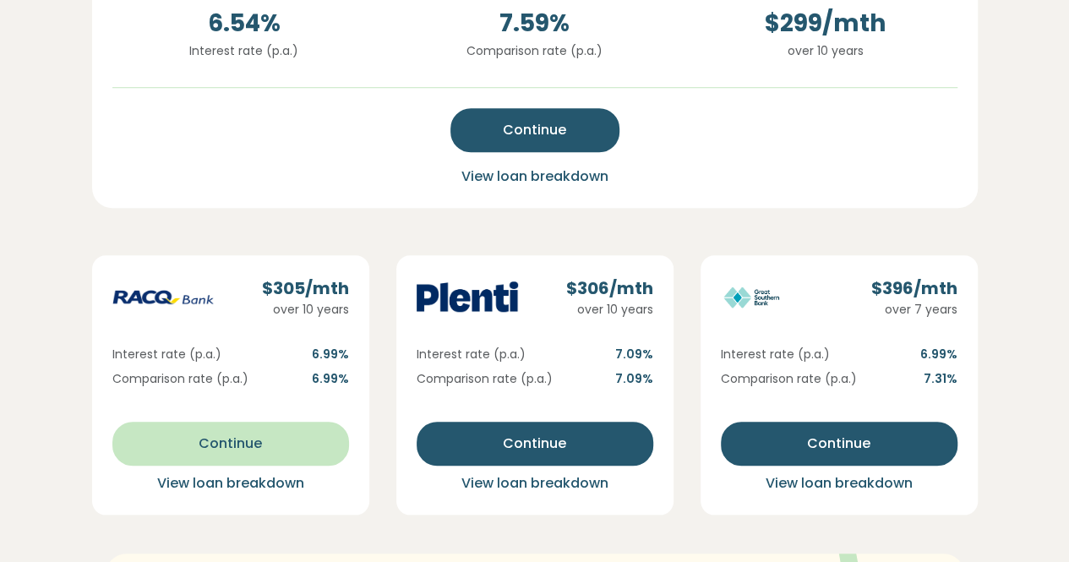
click at [243, 434] on span "Continue" at bounding box center [230, 443] width 63 height 20
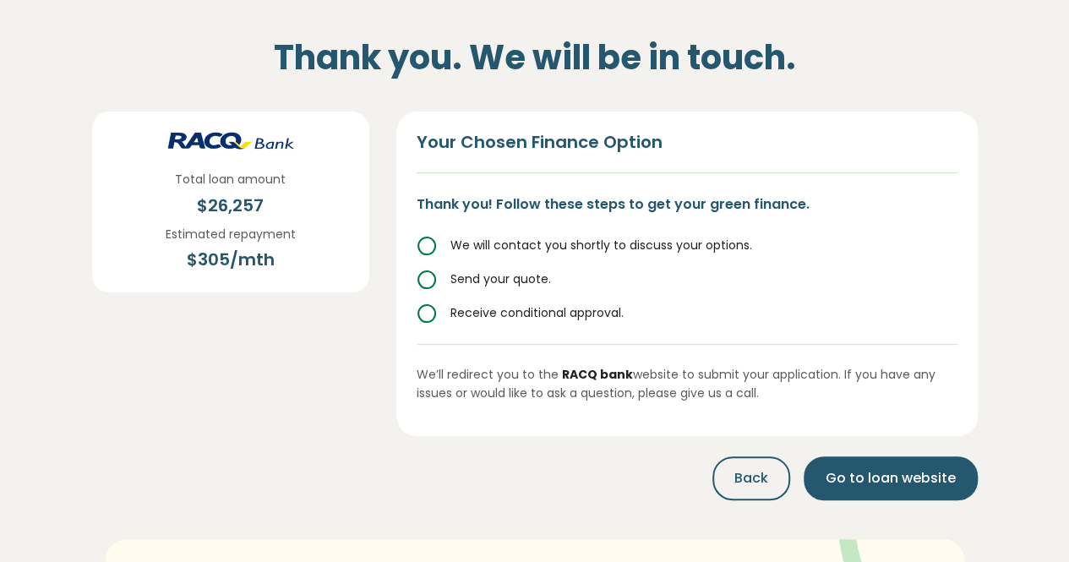
scroll to position [66, 0]
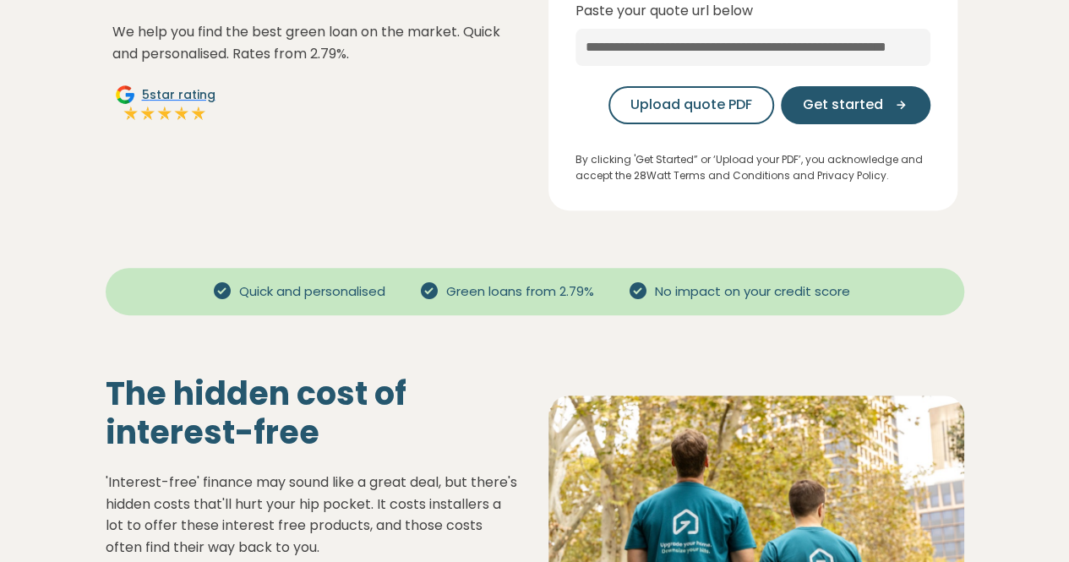
scroll to position [223, 0]
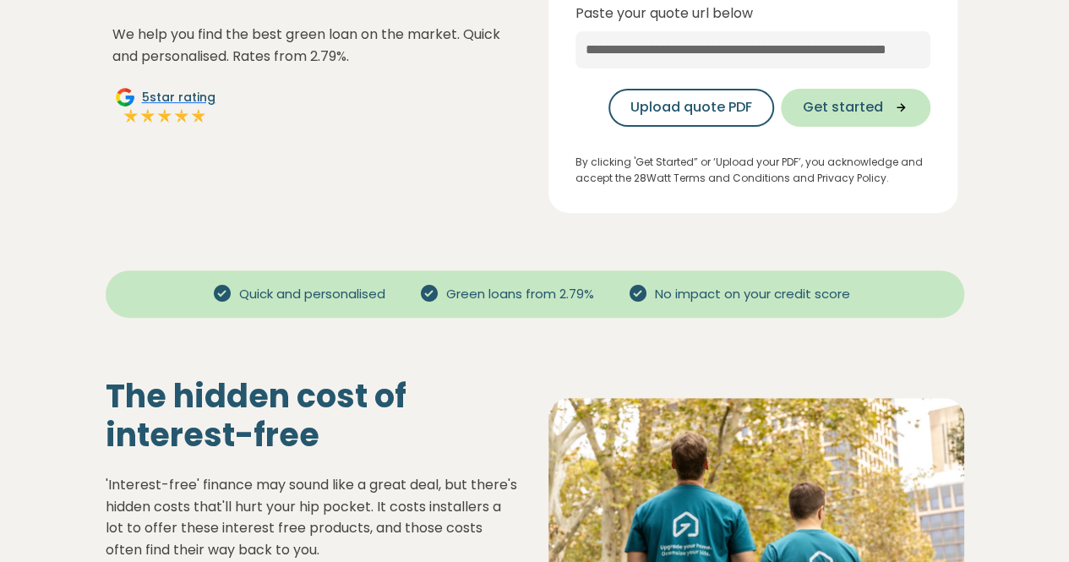
click at [833, 120] on button "Get started" at bounding box center [856, 108] width 150 height 38
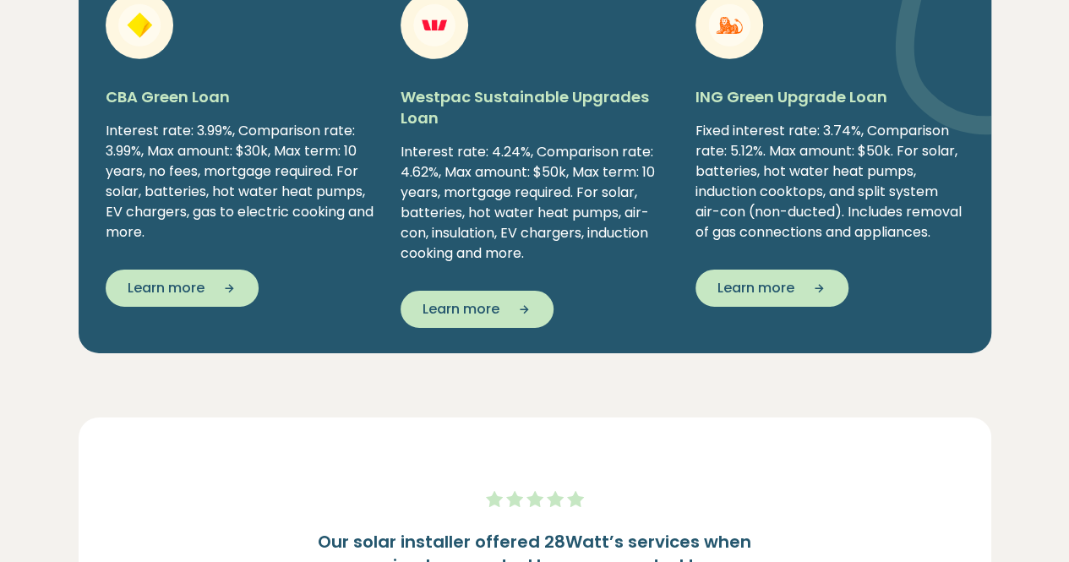
scroll to position [2696, 0]
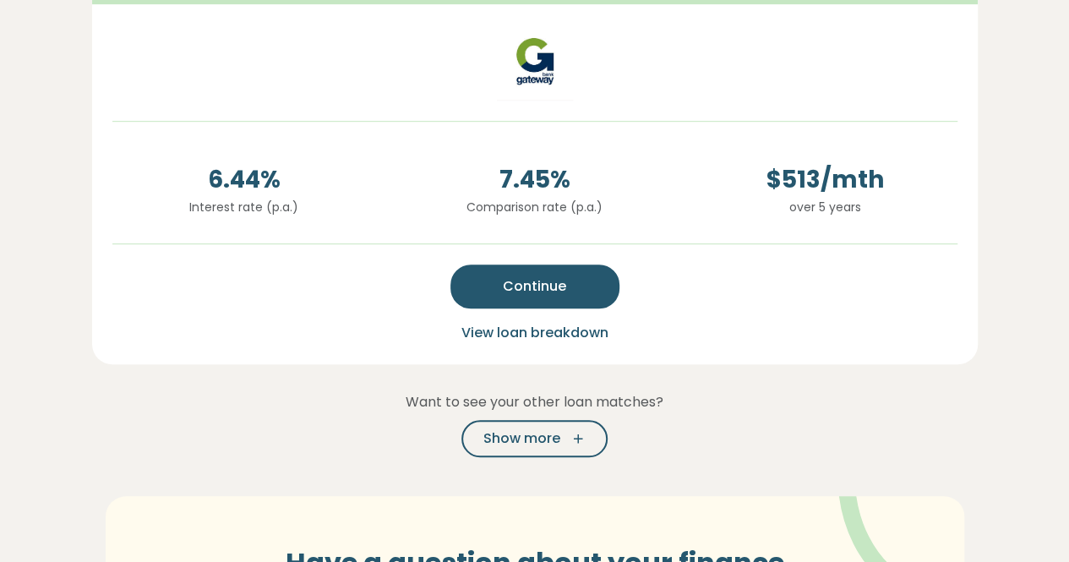
scroll to position [453, 0]
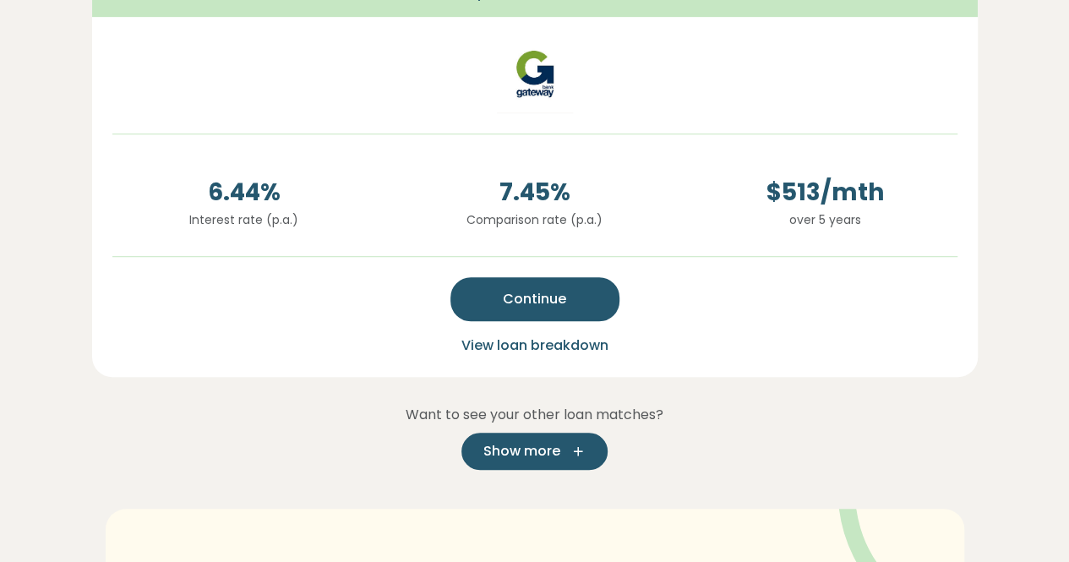
click at [527, 444] on span "Show more" at bounding box center [521, 451] width 77 height 20
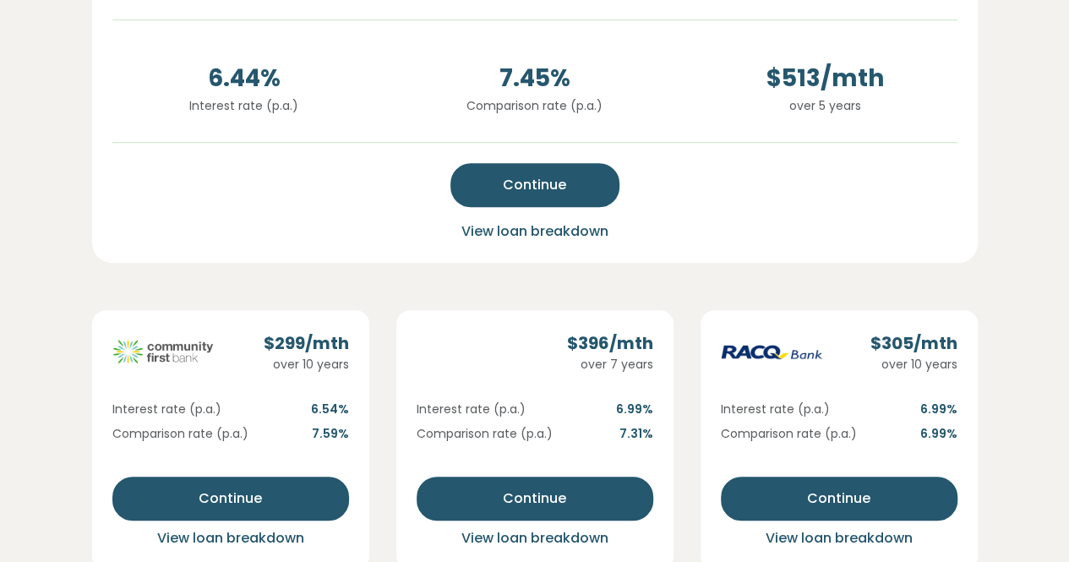
scroll to position [568, 0]
